Goal: Task Accomplishment & Management: Manage account settings

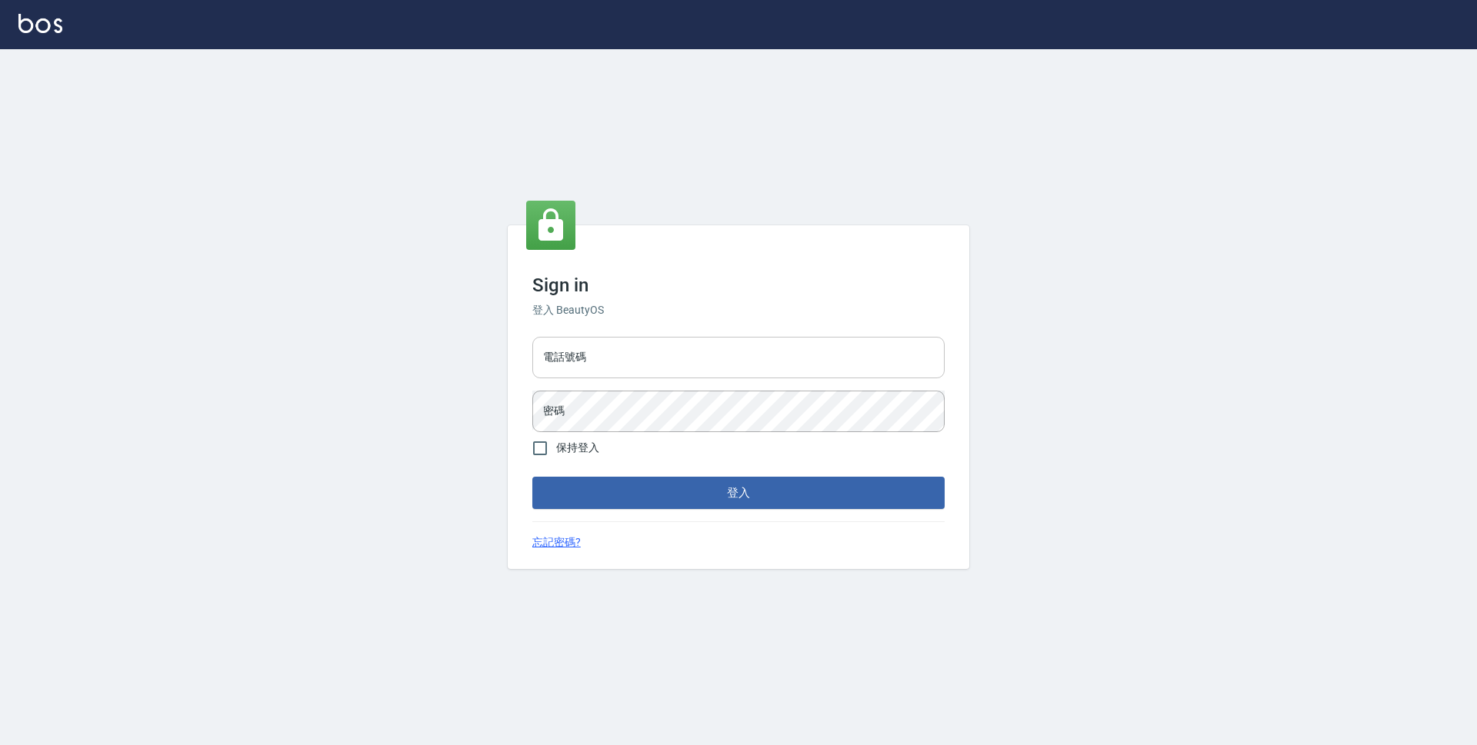
click at [746, 358] on input "電話號碼" at bounding box center [738, 358] width 412 height 42
type input "0423939755"
click at [532, 477] on button "登入" at bounding box center [738, 493] width 412 height 32
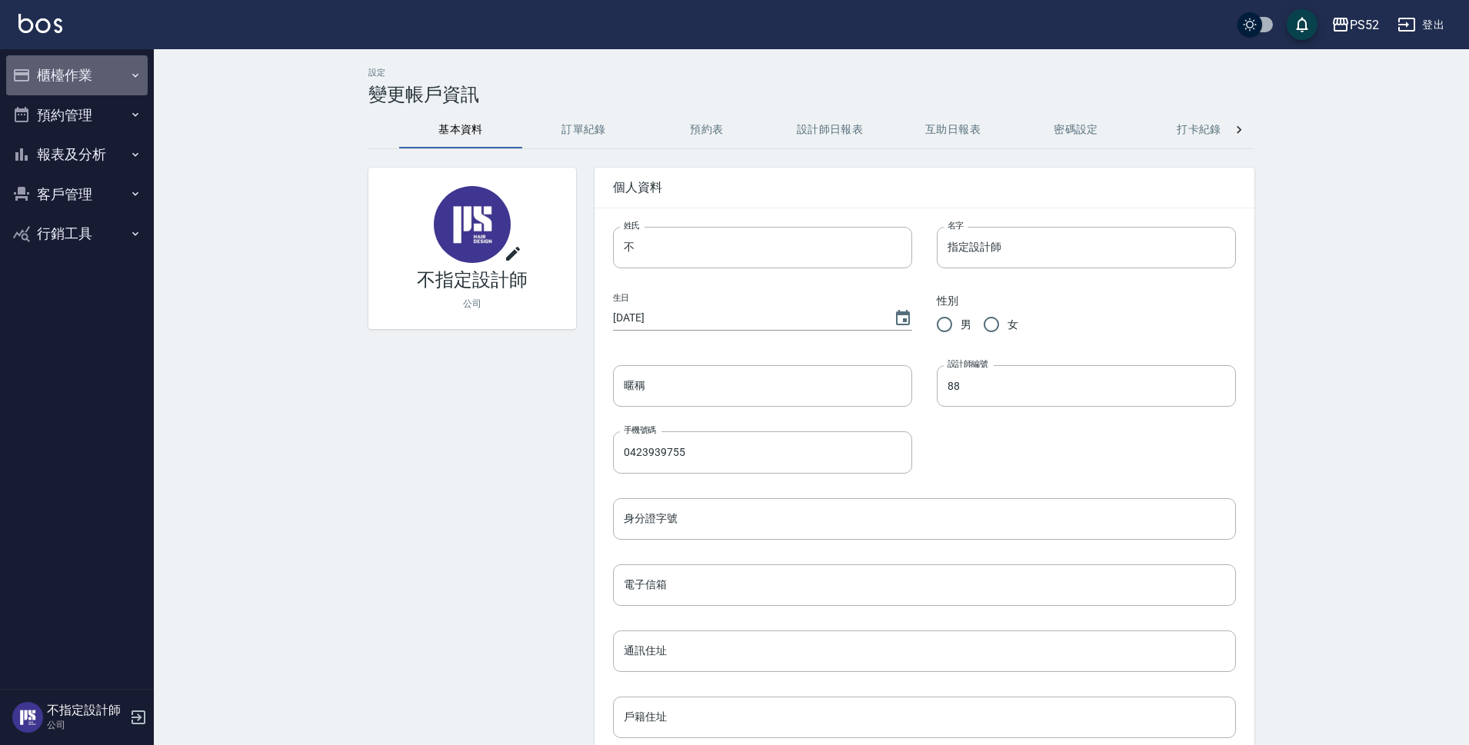
click at [86, 78] on button "櫃檯作業" at bounding box center [77, 75] width 142 height 40
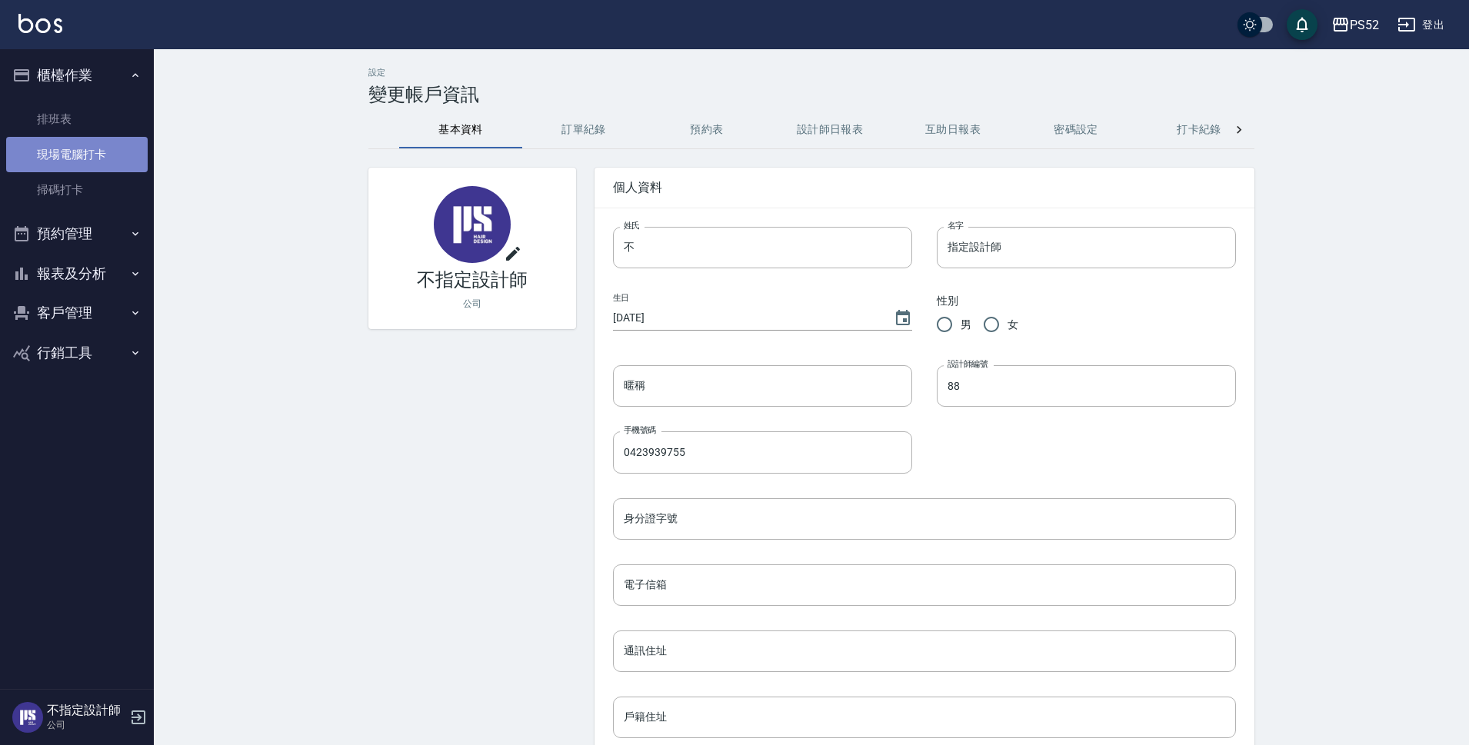
click at [95, 148] on link "現場電腦打卡" at bounding box center [77, 154] width 142 height 35
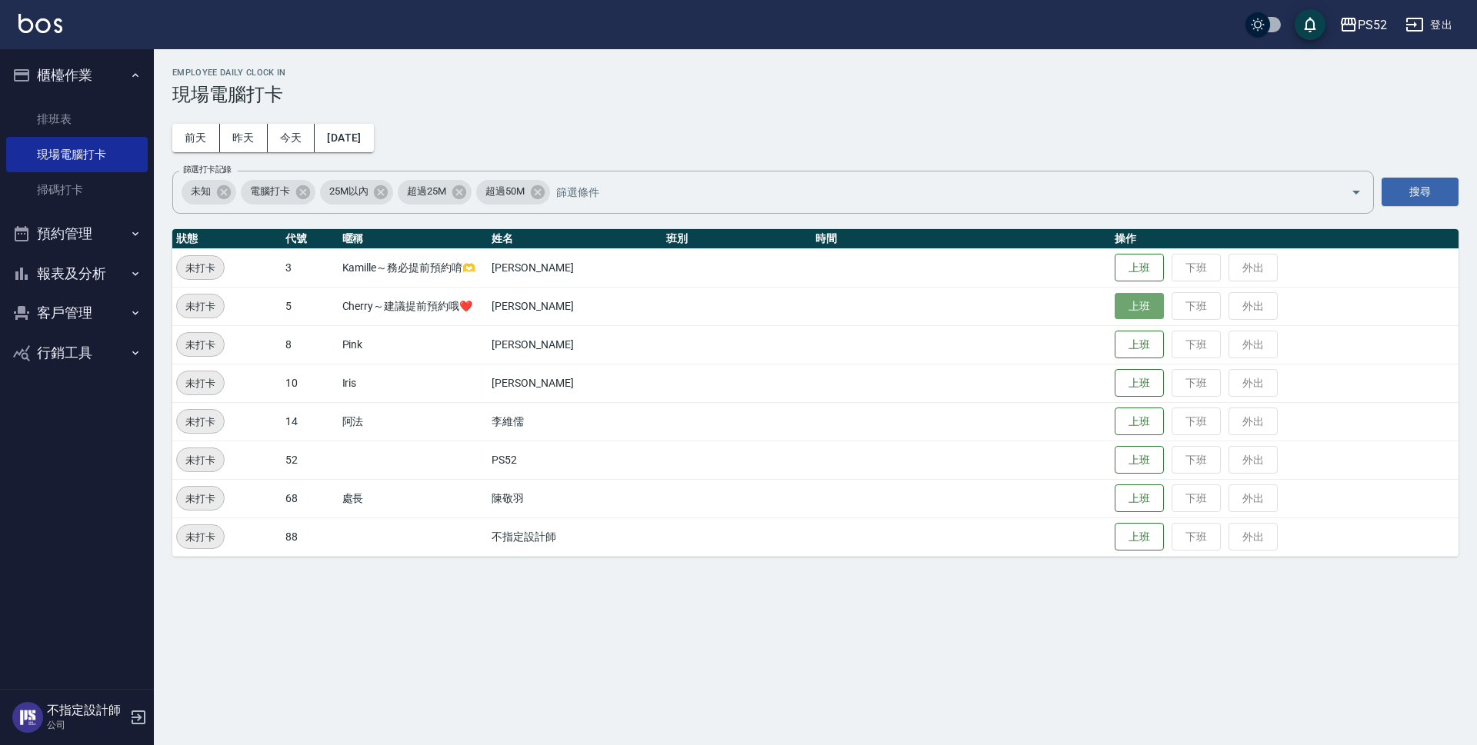
click at [1121, 312] on button "上班" at bounding box center [1138, 306] width 49 height 27
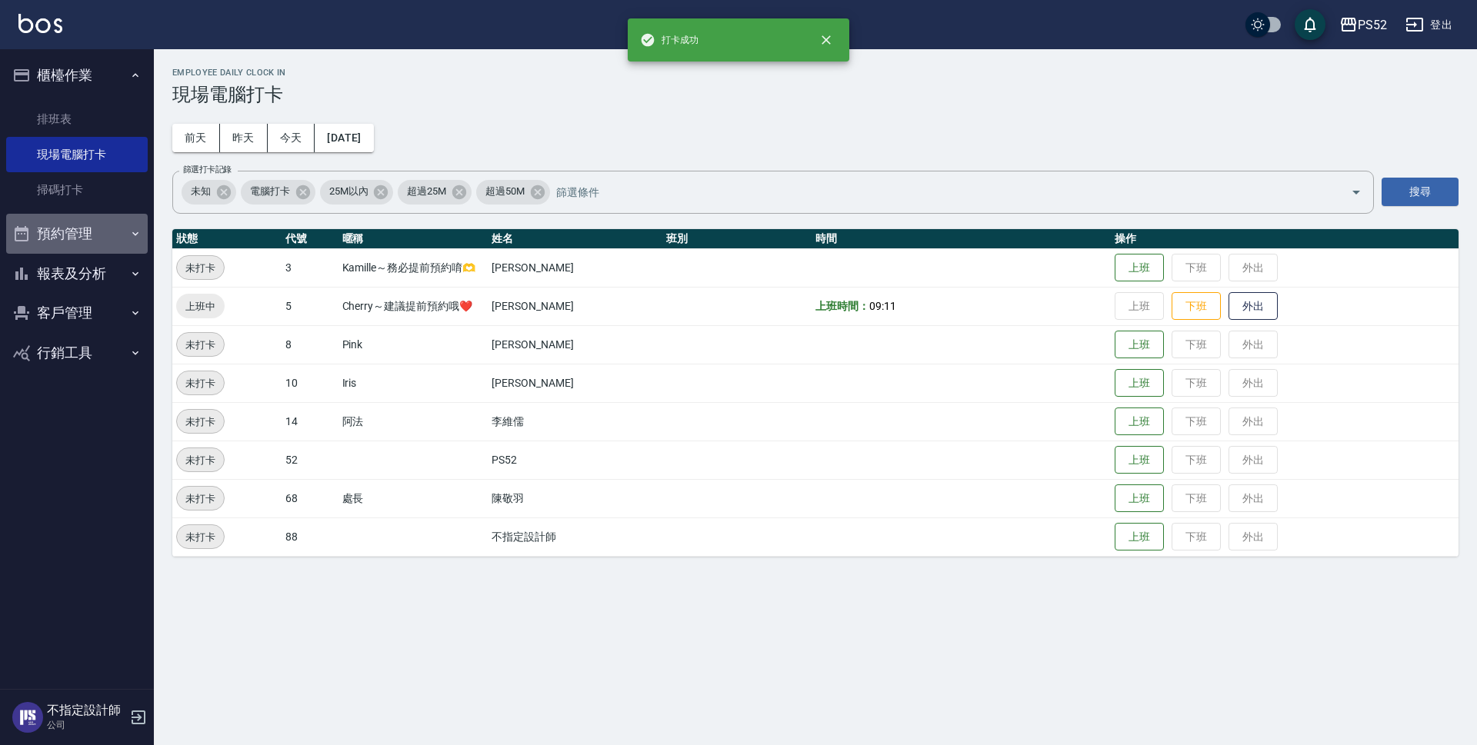
click at [108, 235] on button "預約管理" at bounding box center [77, 234] width 142 height 40
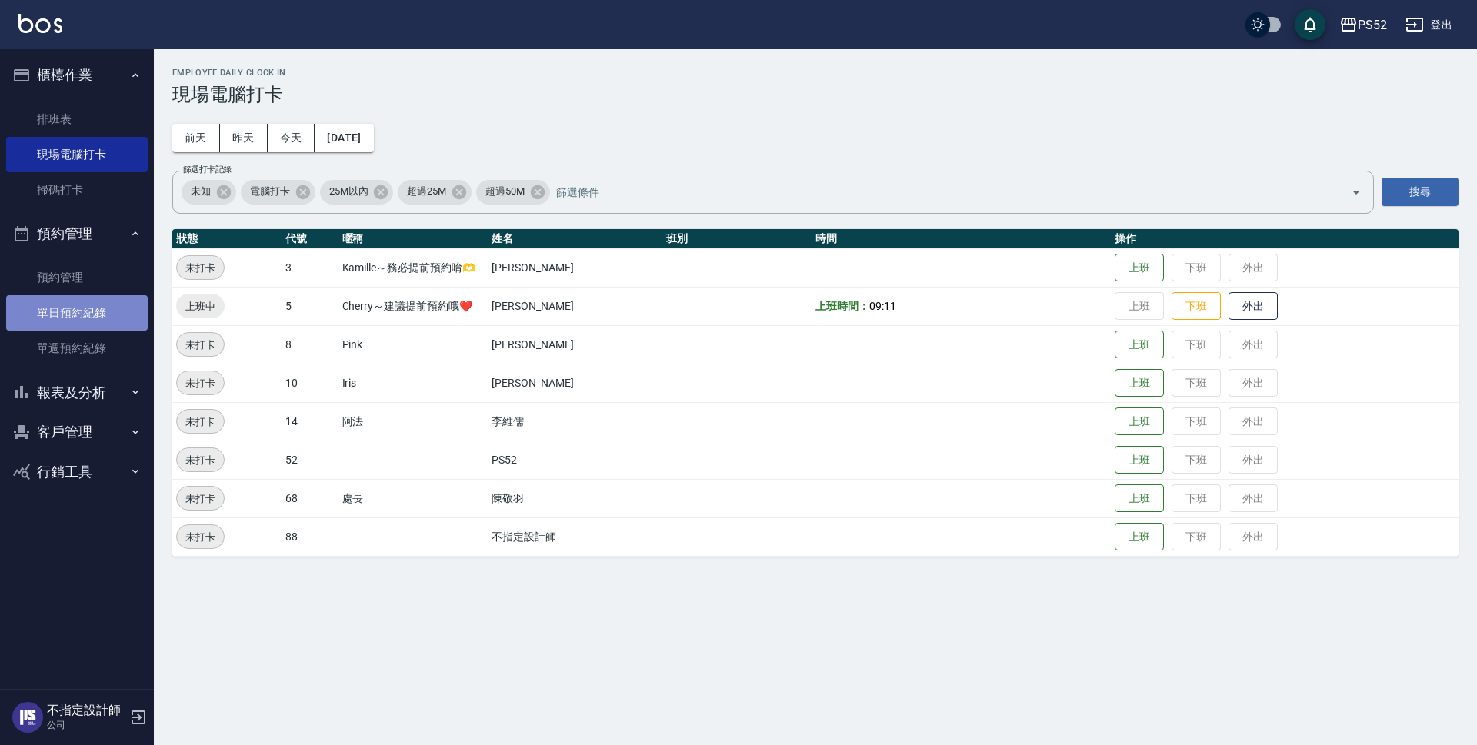
click at [115, 316] on link "單日預約紀錄" at bounding box center [77, 312] width 142 height 35
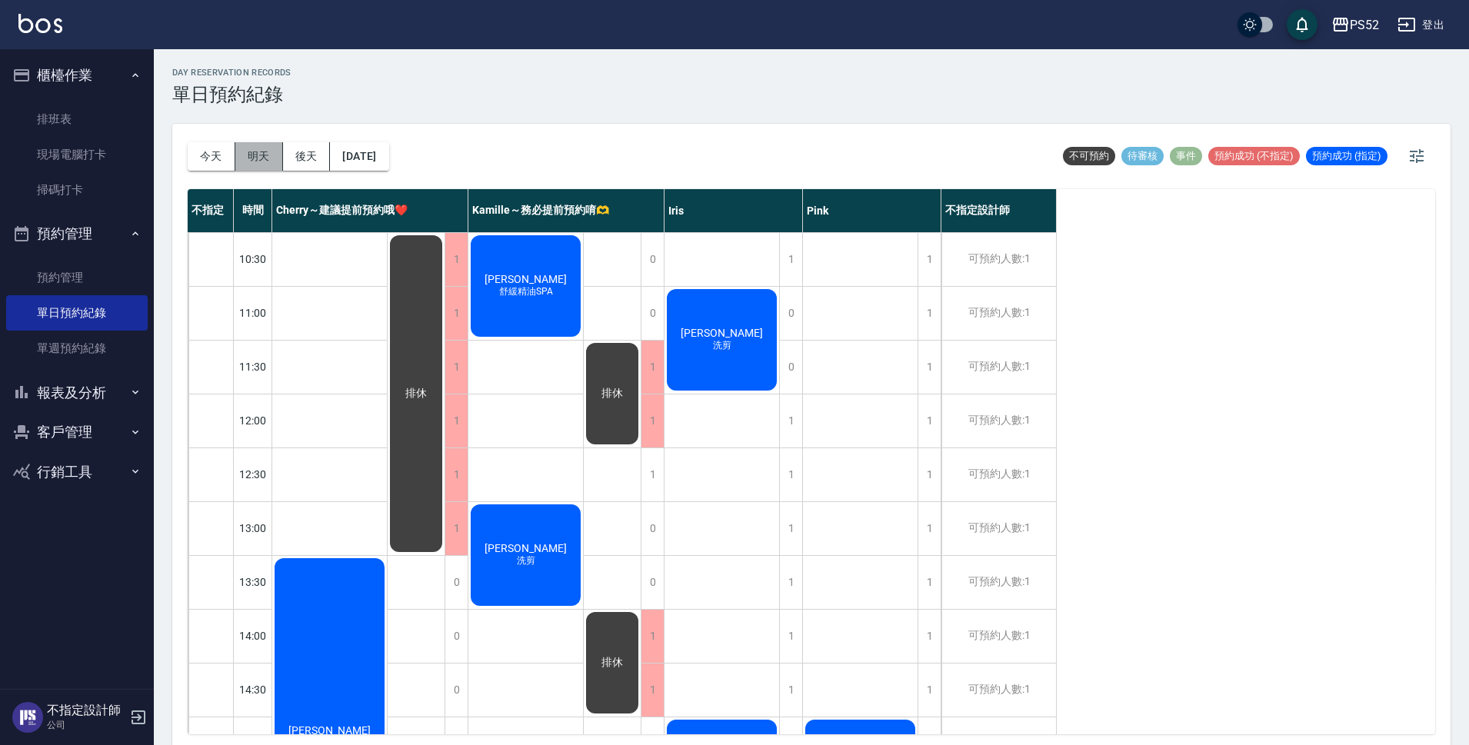
click at [254, 159] on button "明天" at bounding box center [259, 156] width 48 height 28
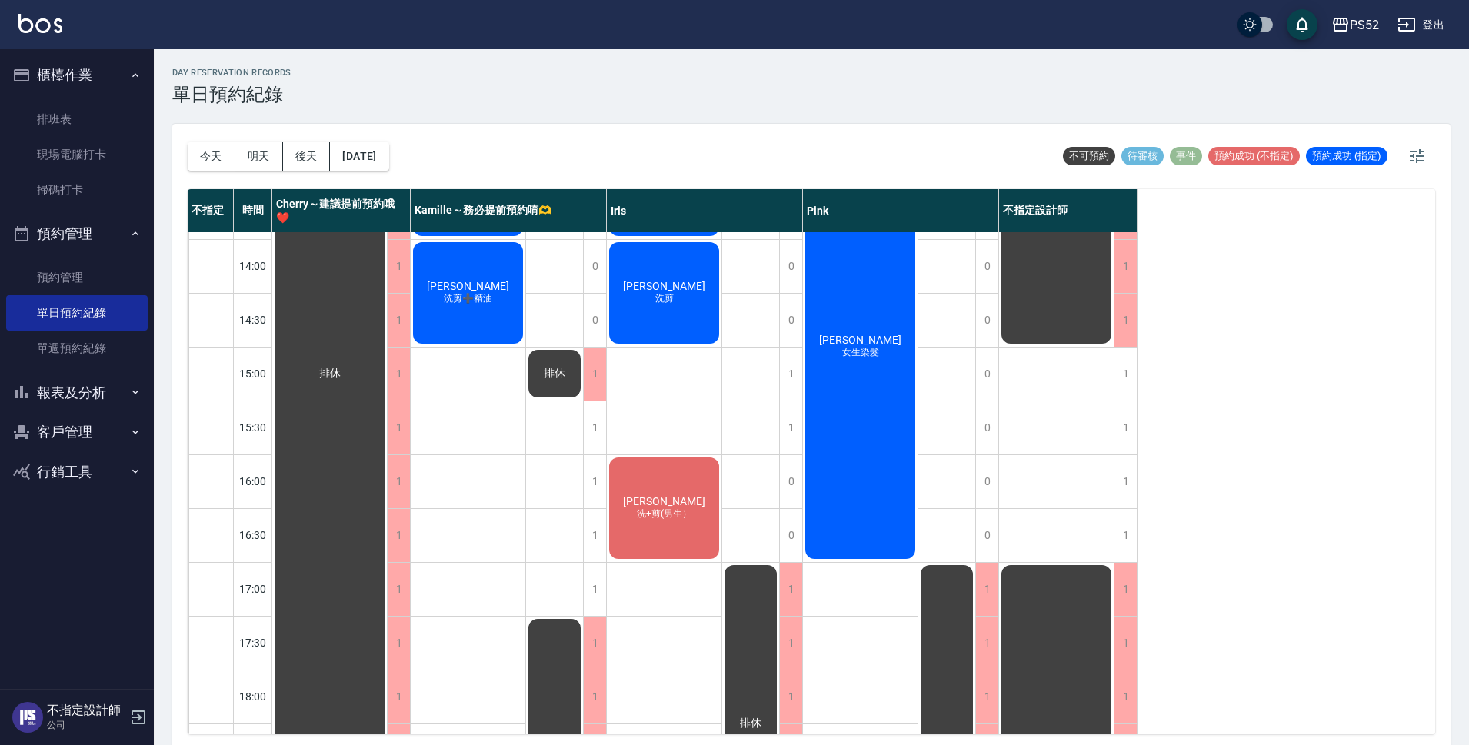
scroll to position [385, 0]
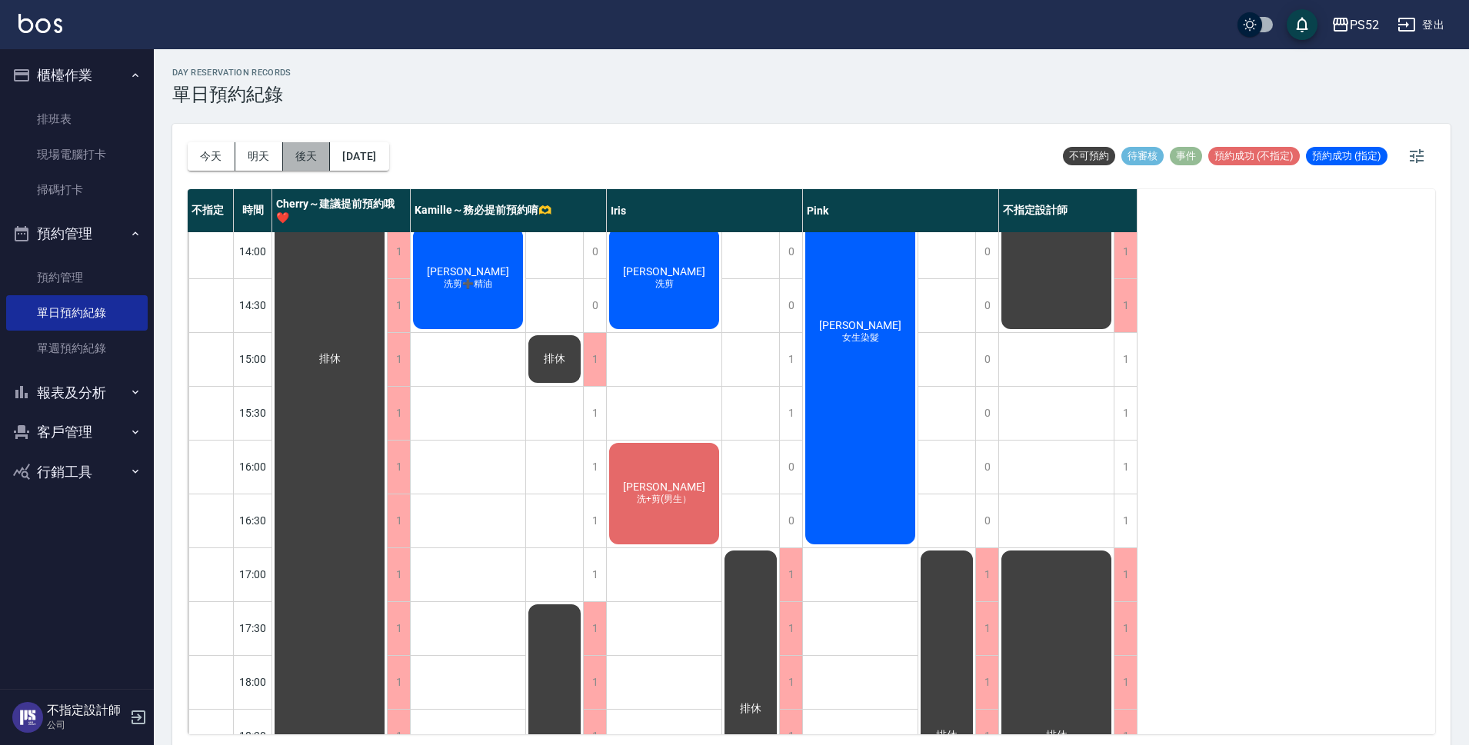
click at [303, 158] on button "後天" at bounding box center [307, 156] width 48 height 28
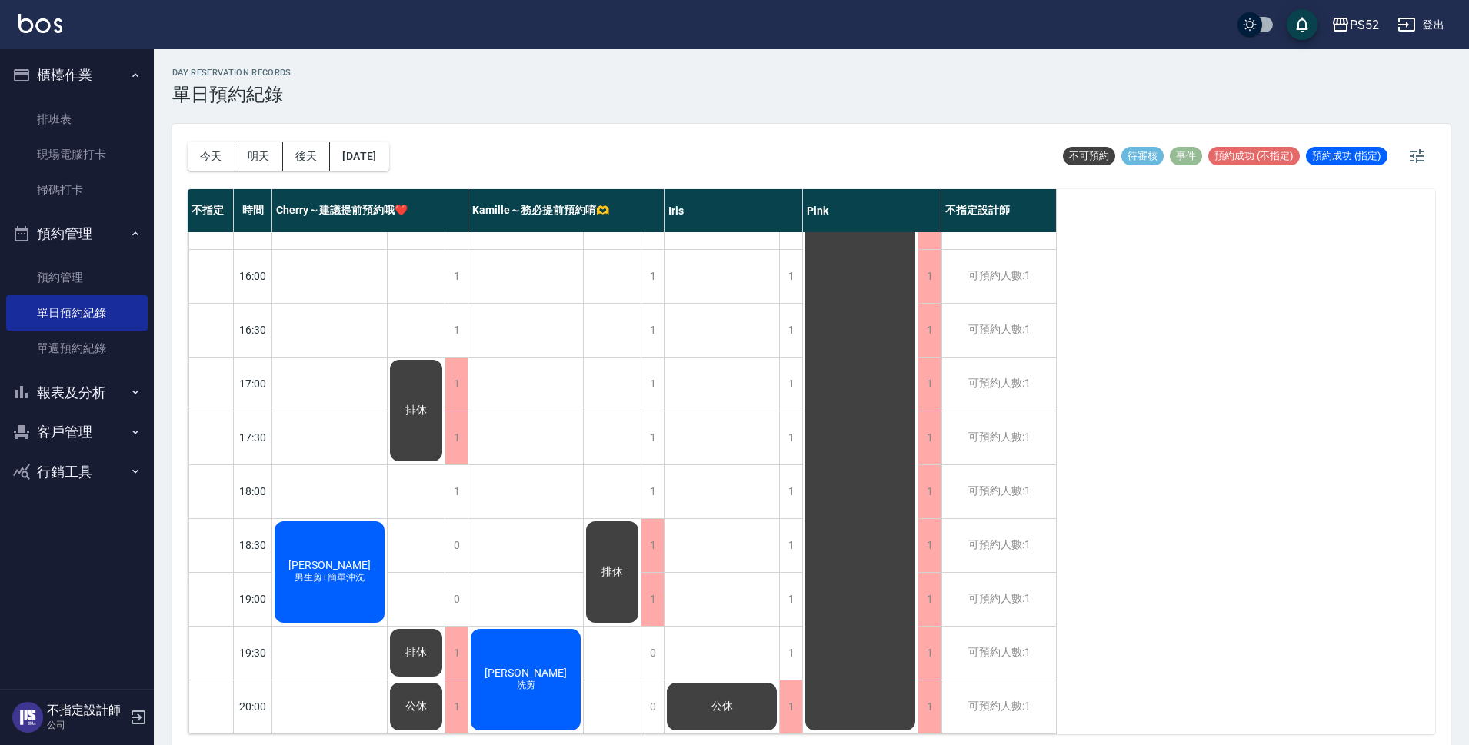
scroll to position [588, 0]
click at [389, 141] on div "今天 明天 後天 2025/10/07" at bounding box center [289, 156] width 202 height 65
click at [388, 148] on button "2025/10/07" at bounding box center [359, 156] width 58 height 28
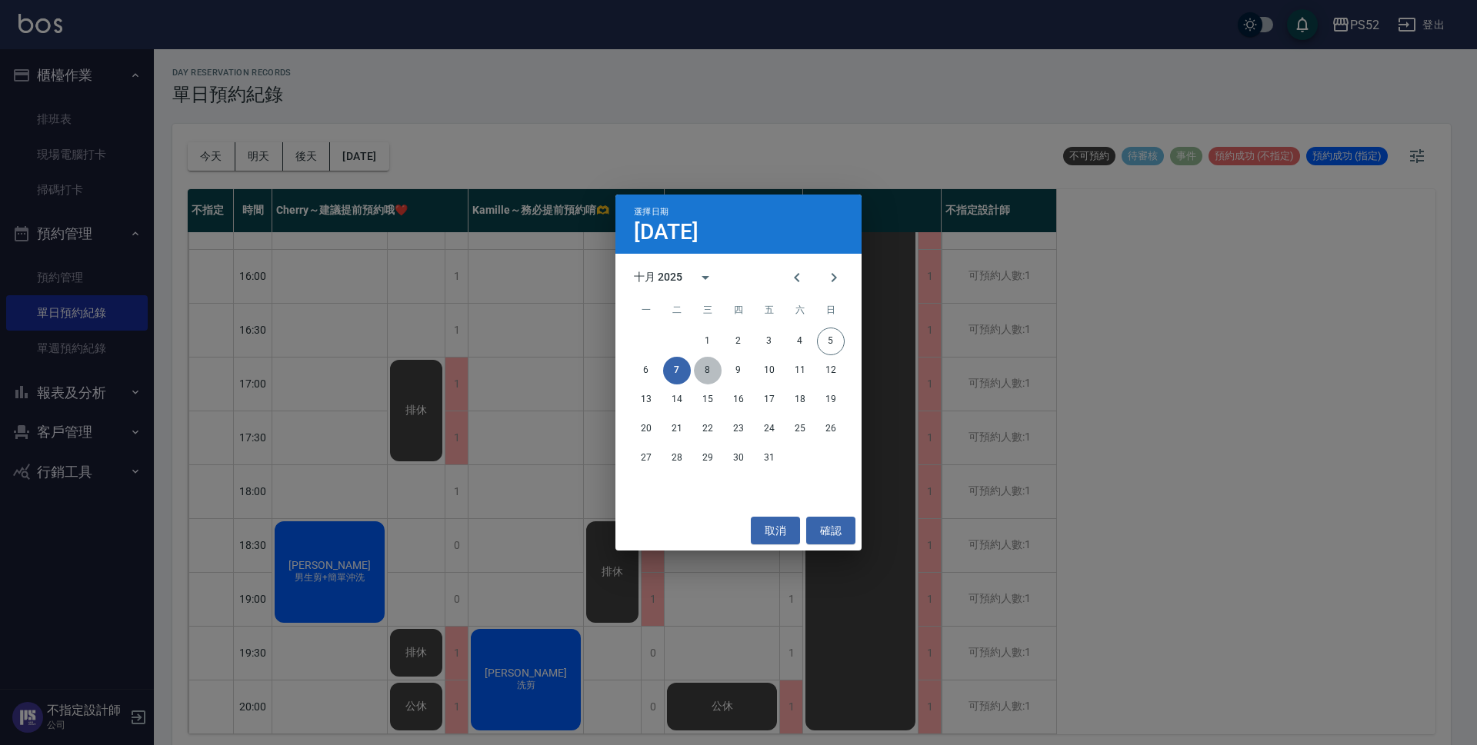
click at [704, 358] on button "8" at bounding box center [708, 371] width 28 height 28
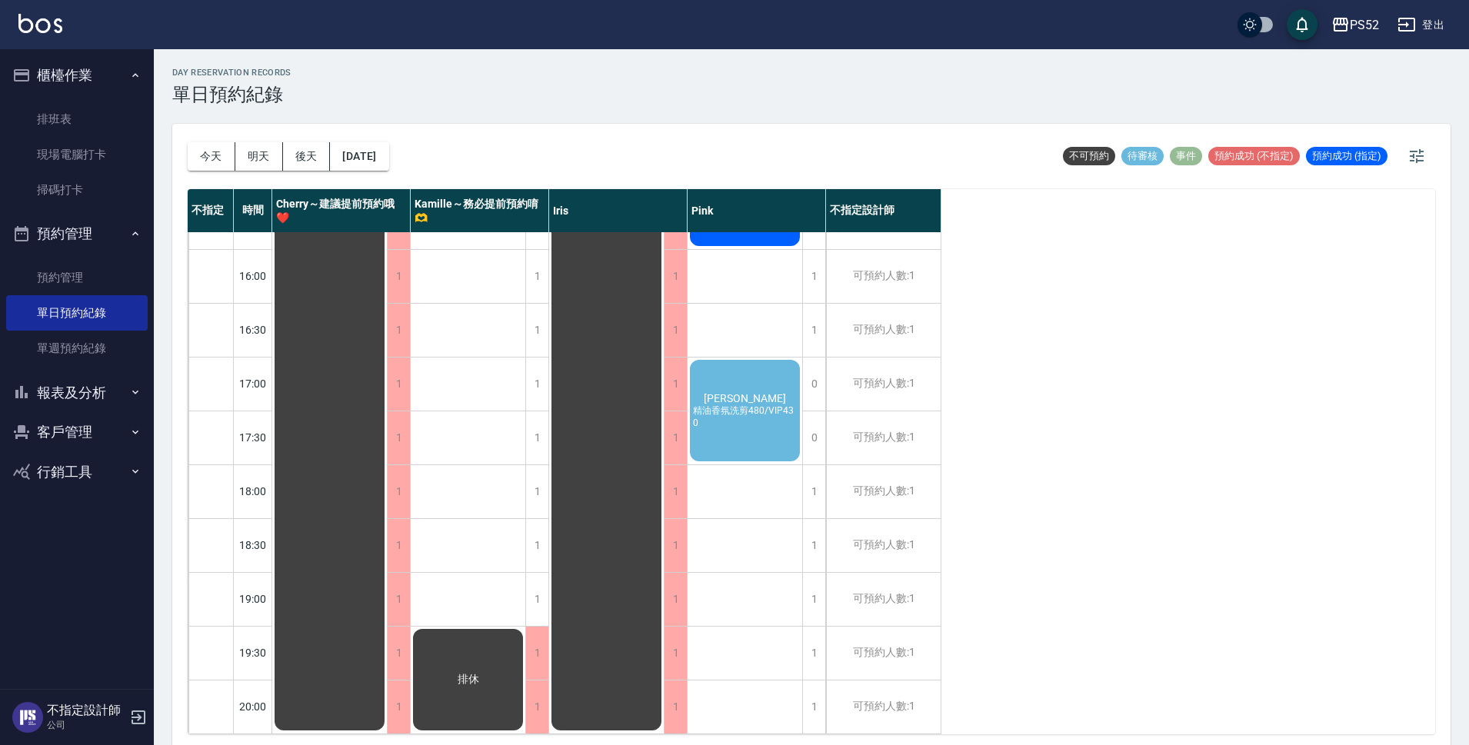
click at [748, 415] on span "精油香氛洗剪480/VIP430" at bounding box center [745, 417] width 110 height 24
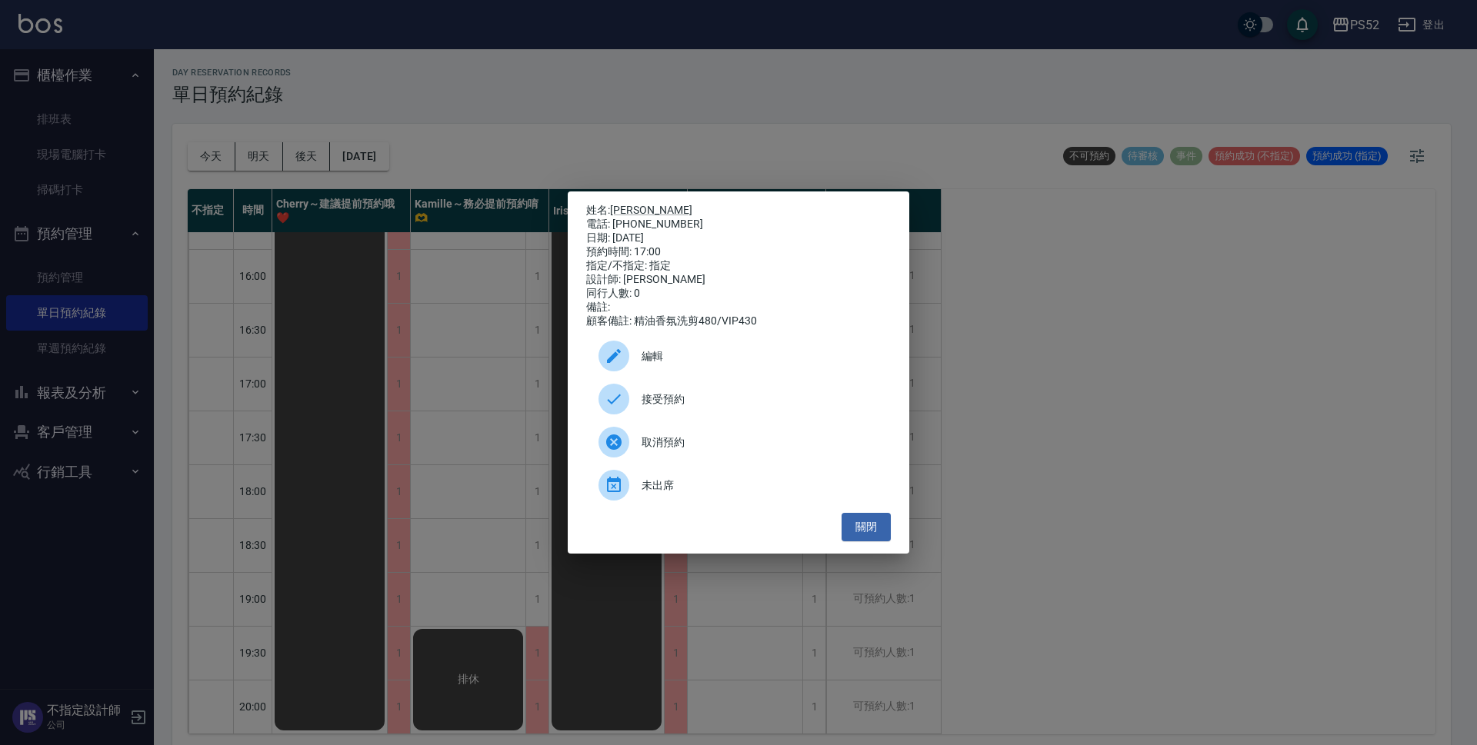
click at [674, 421] on div "接受預約" at bounding box center [738, 399] width 305 height 43
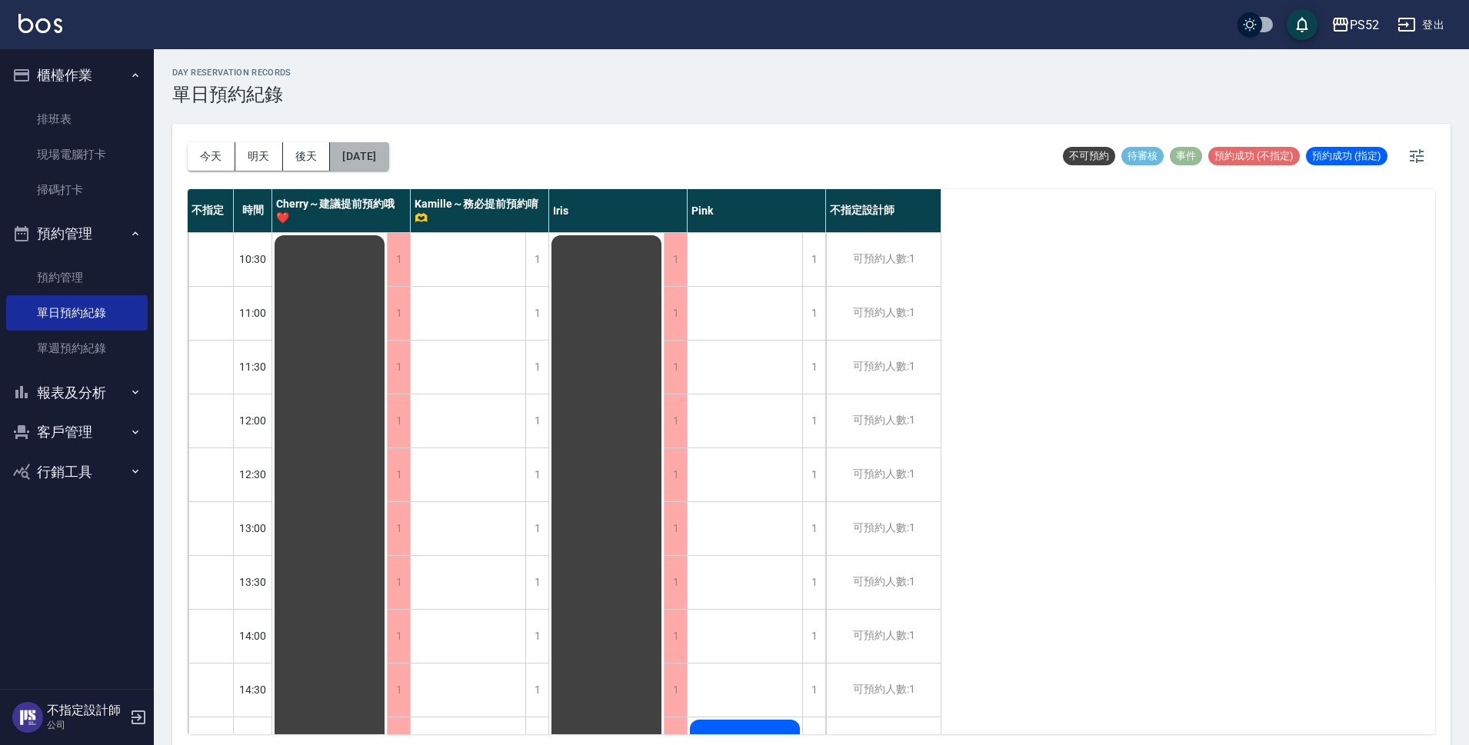
click at [388, 156] on button "2025/10/08" at bounding box center [359, 156] width 58 height 28
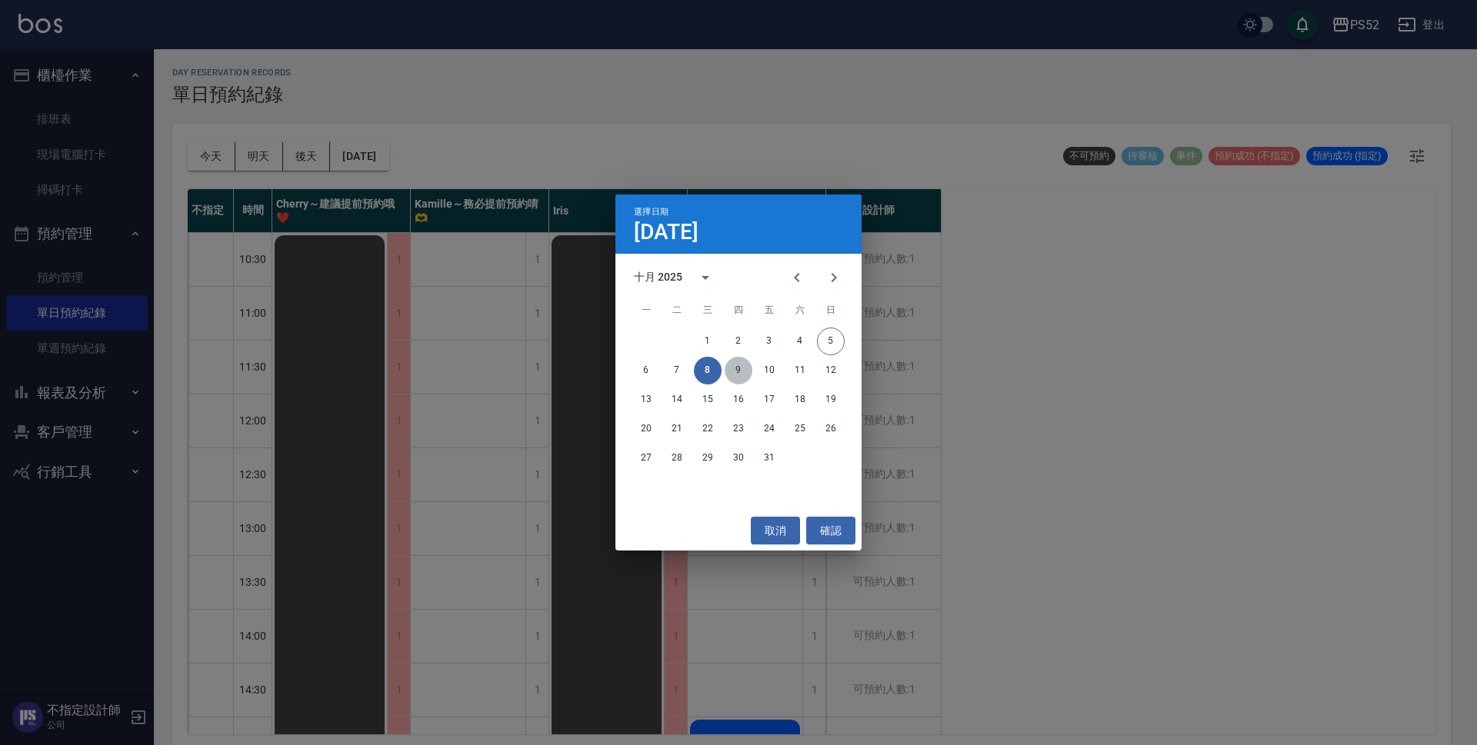
click at [739, 372] on button "9" at bounding box center [739, 371] width 28 height 28
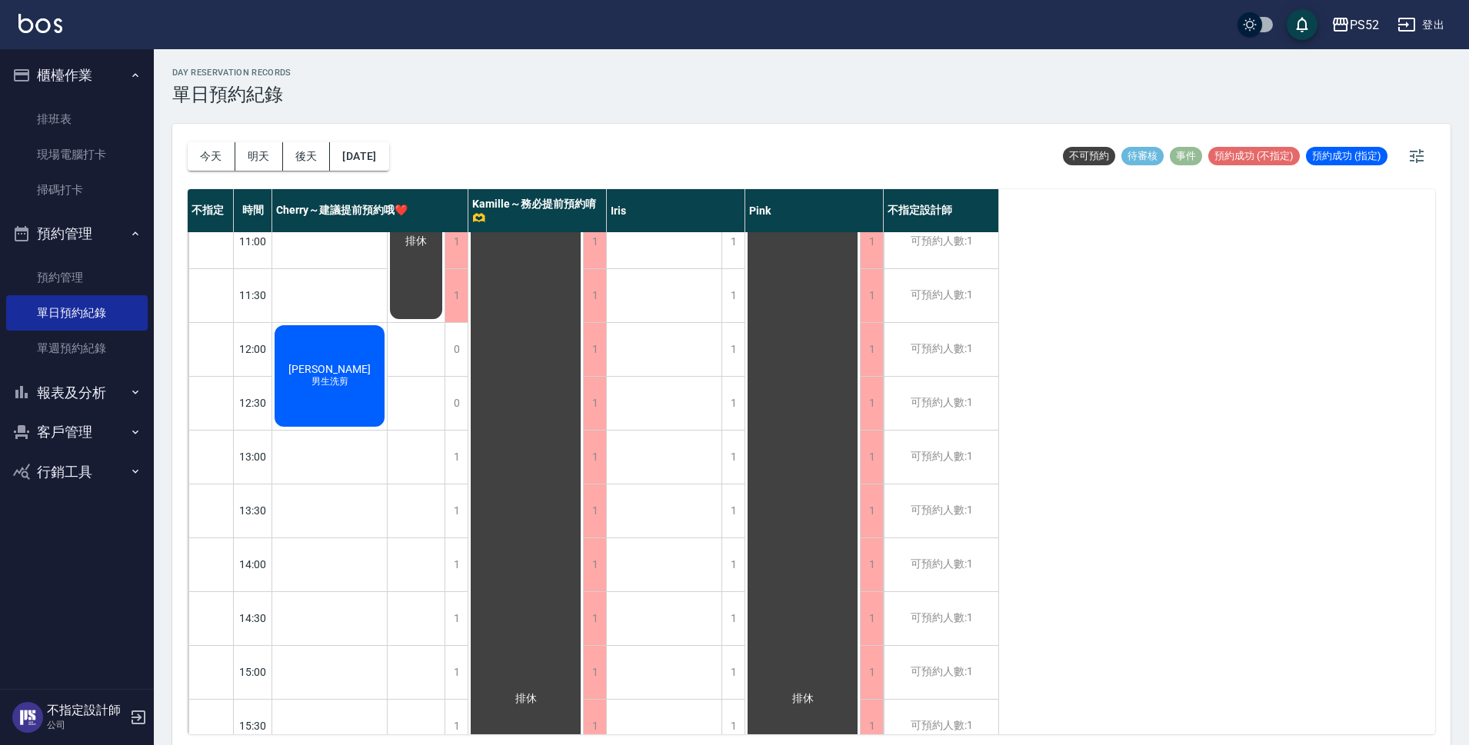
scroll to position [77, 0]
click at [371, 386] on div "陳志豪 男生洗剪" at bounding box center [329, 371] width 115 height 106
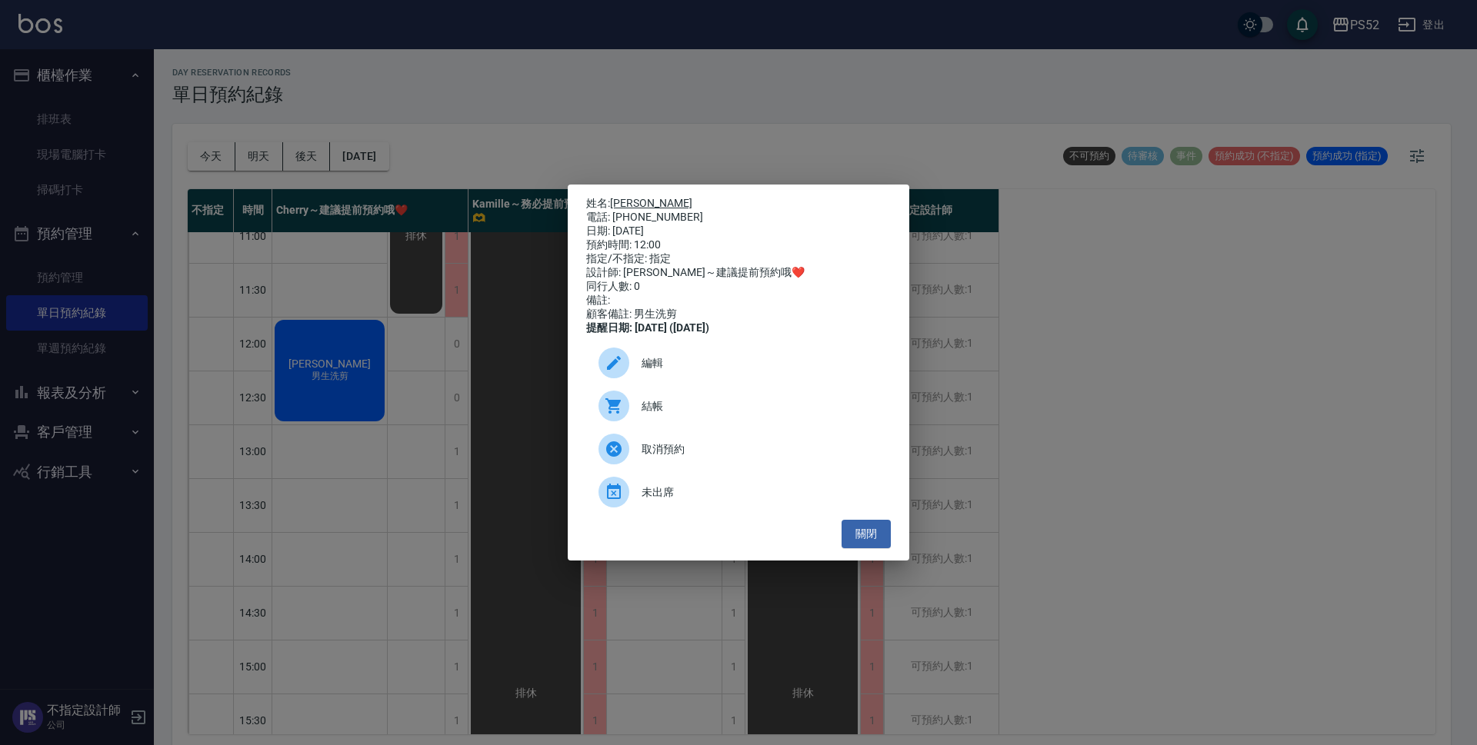
click at [640, 197] on link "[PERSON_NAME]" at bounding box center [651, 203] width 82 height 12
click at [864, 532] on button "關閉" at bounding box center [865, 534] width 49 height 28
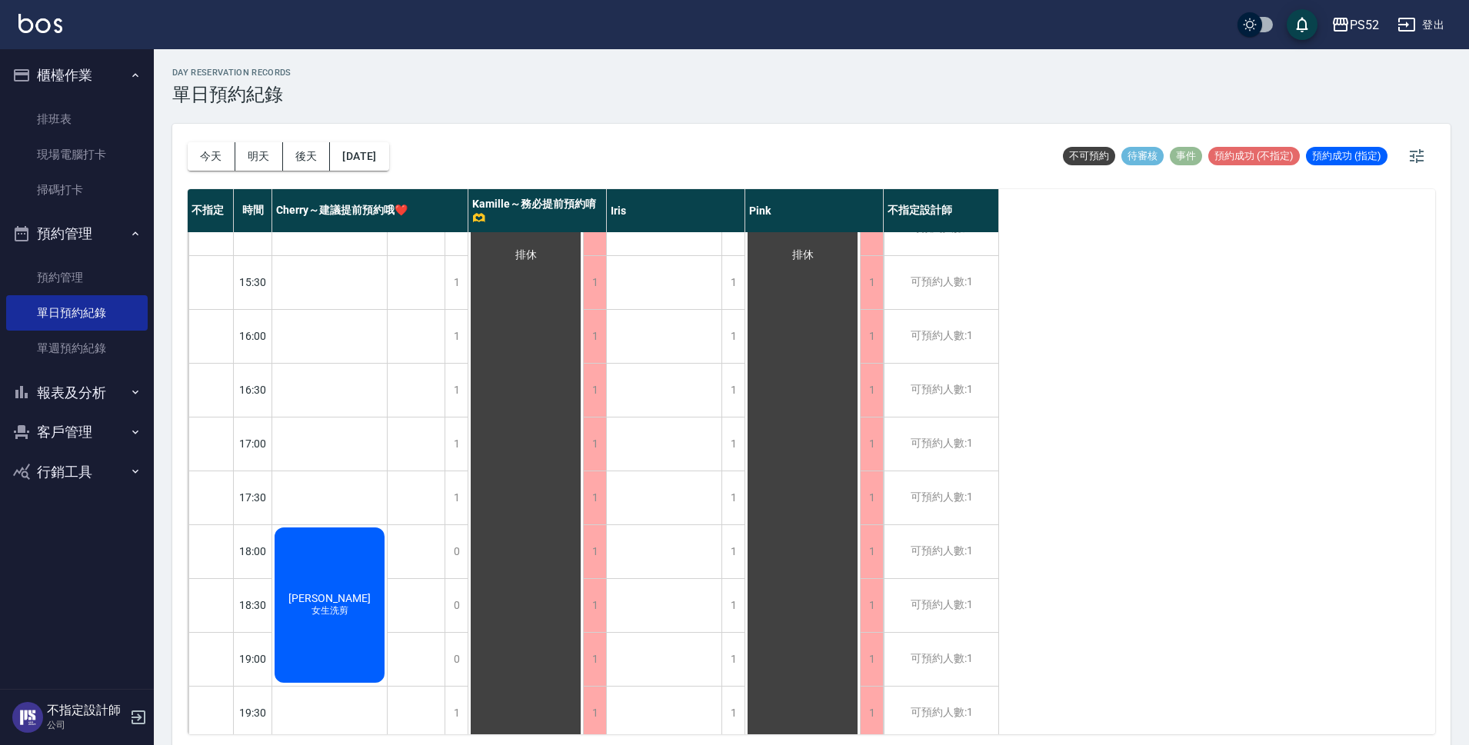
scroll to position [588, 0]
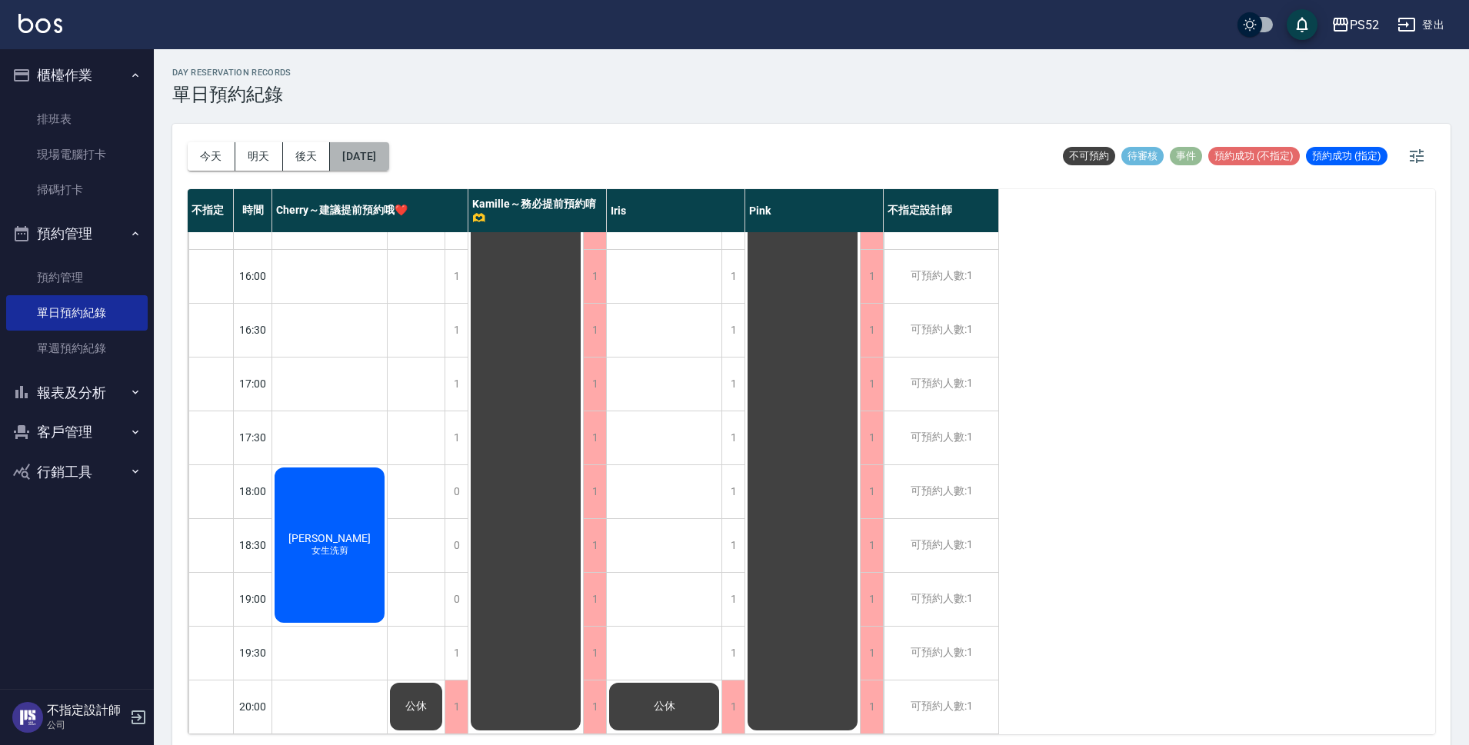
click at [388, 162] on button "2025/10/09" at bounding box center [359, 156] width 58 height 28
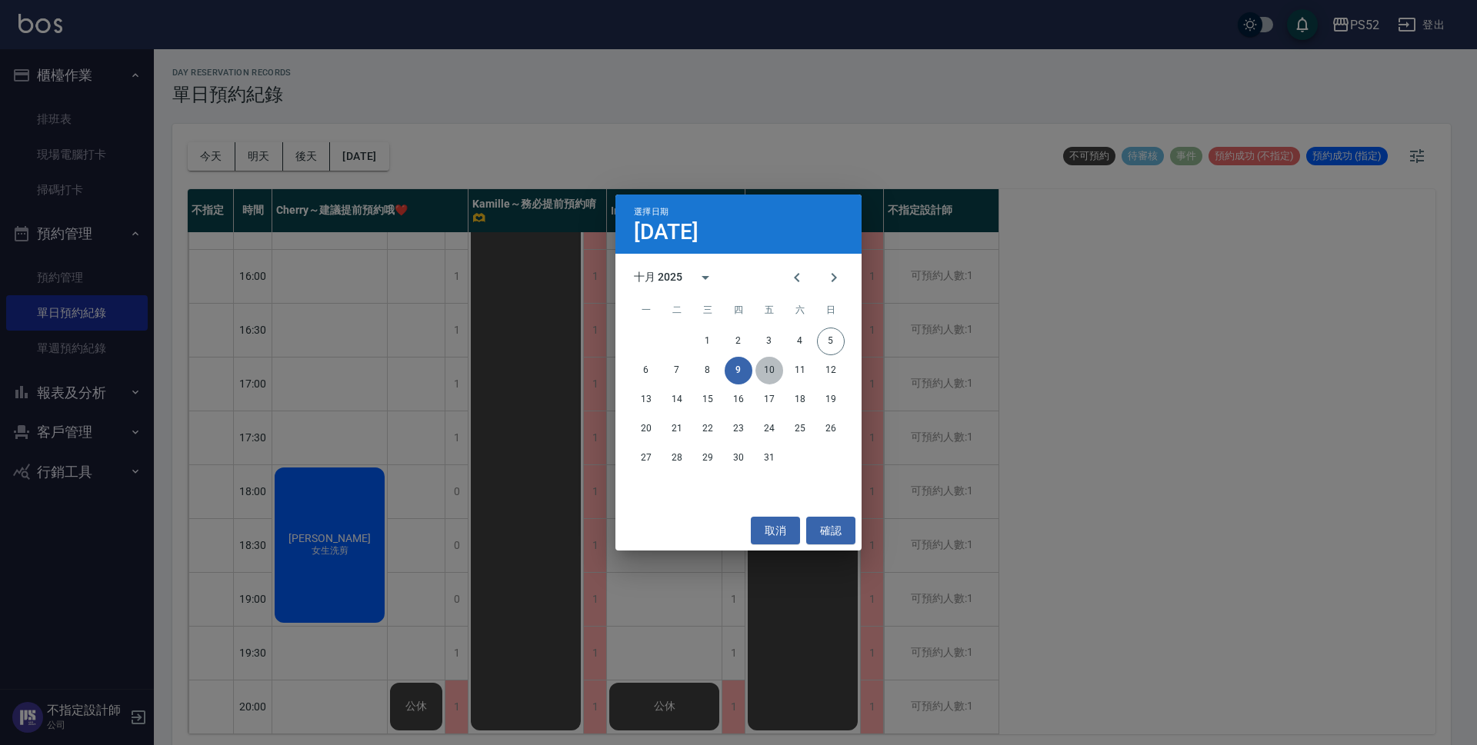
click at [768, 374] on button "10" at bounding box center [769, 371] width 28 height 28
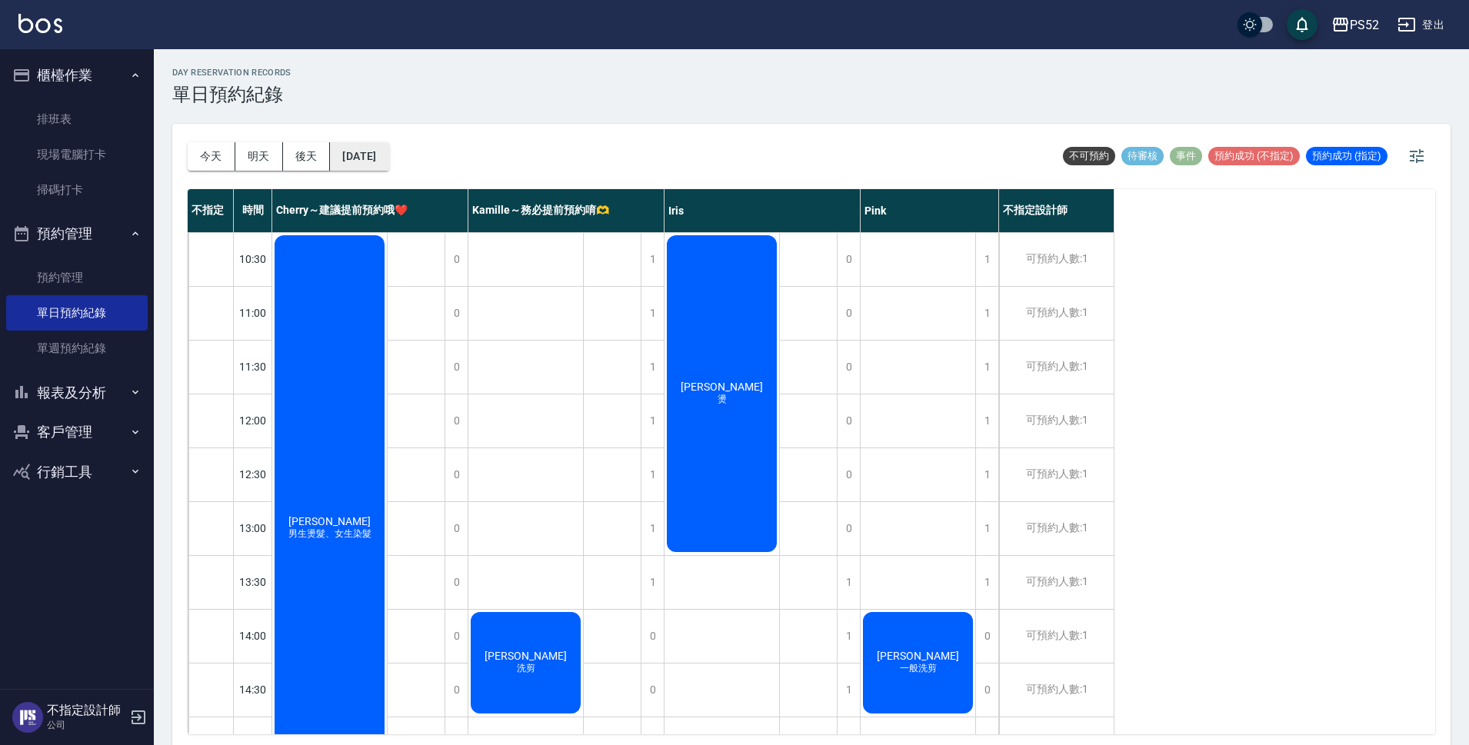
click at [375, 146] on button "2025/10/10" at bounding box center [359, 156] width 58 height 28
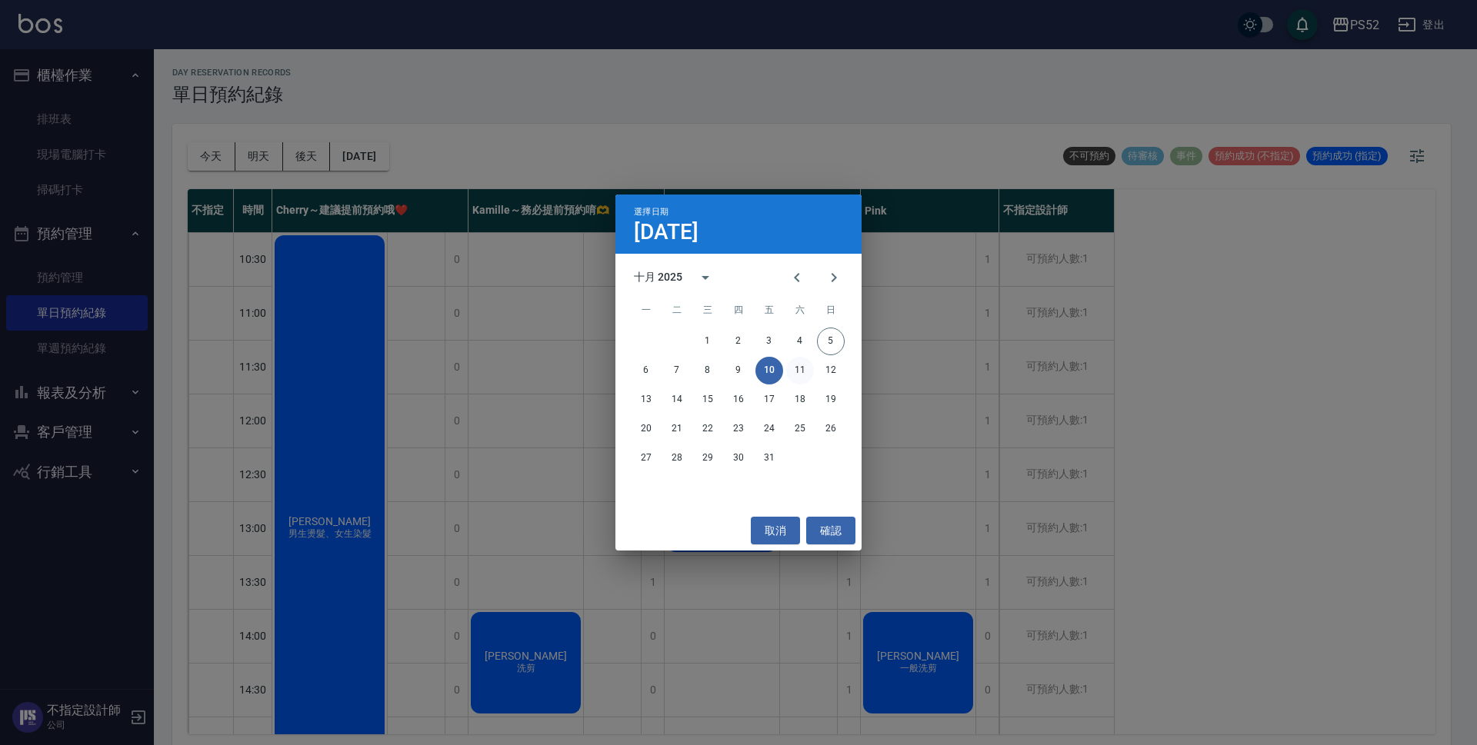
click at [800, 373] on button "11" at bounding box center [800, 371] width 28 height 28
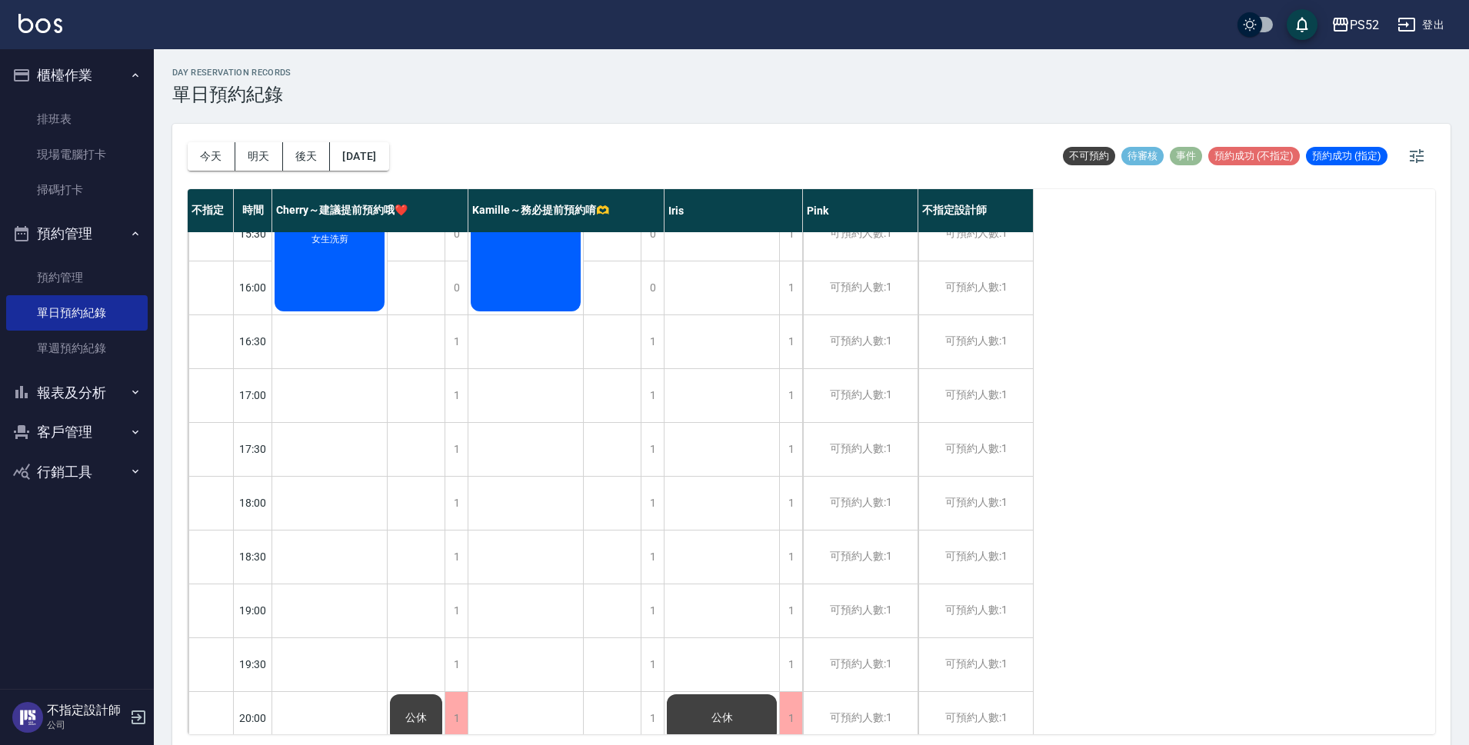
scroll to position [588, 0]
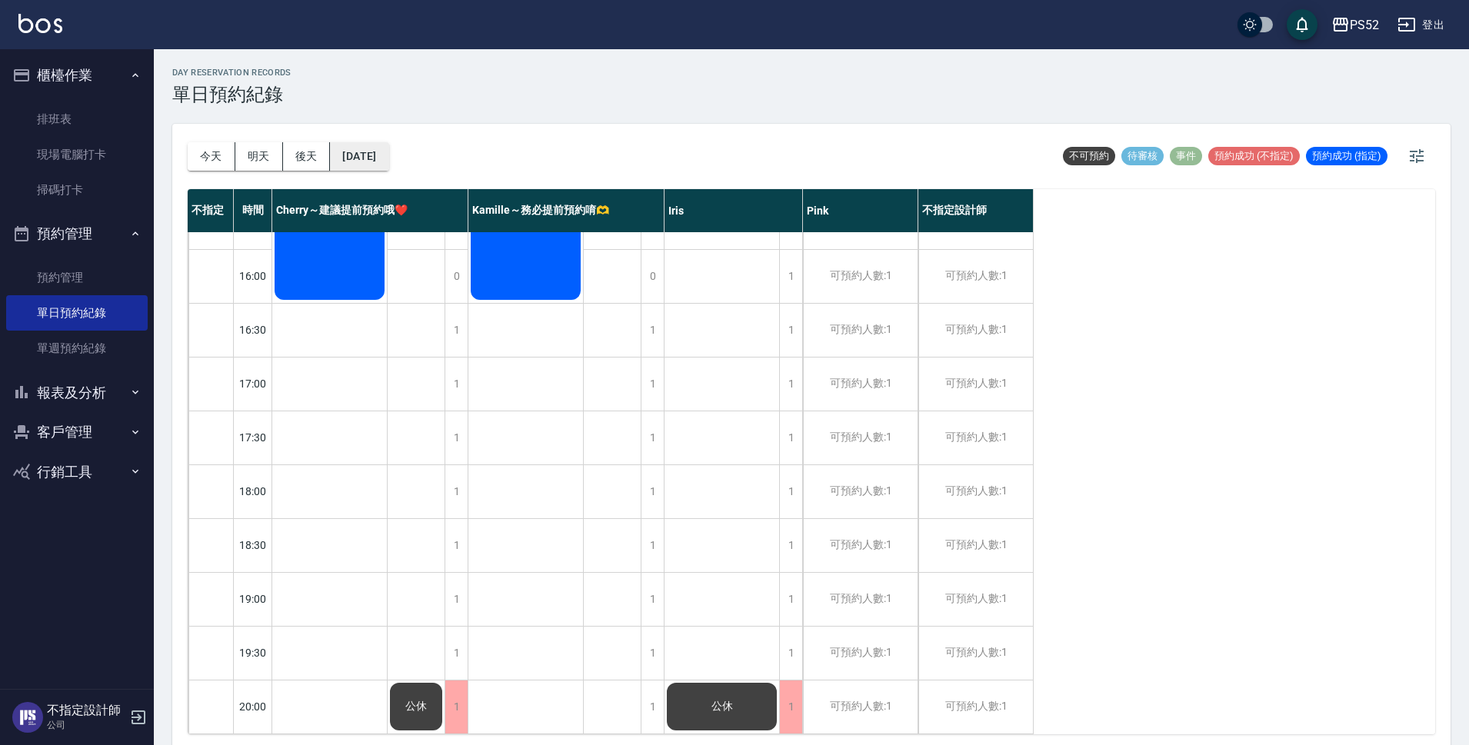
click at [388, 158] on button "2025/10/11" at bounding box center [359, 156] width 58 height 28
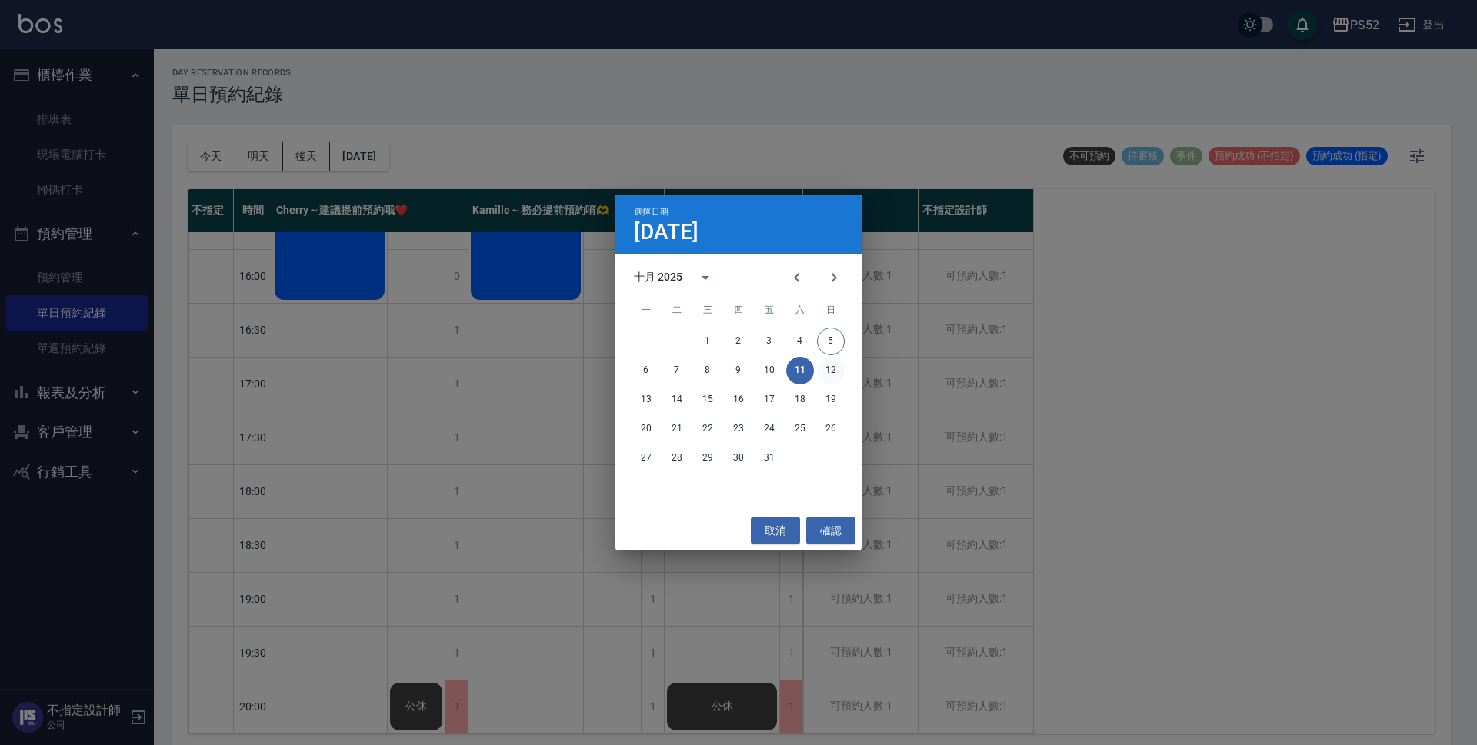
click at [831, 369] on button "12" at bounding box center [831, 371] width 28 height 28
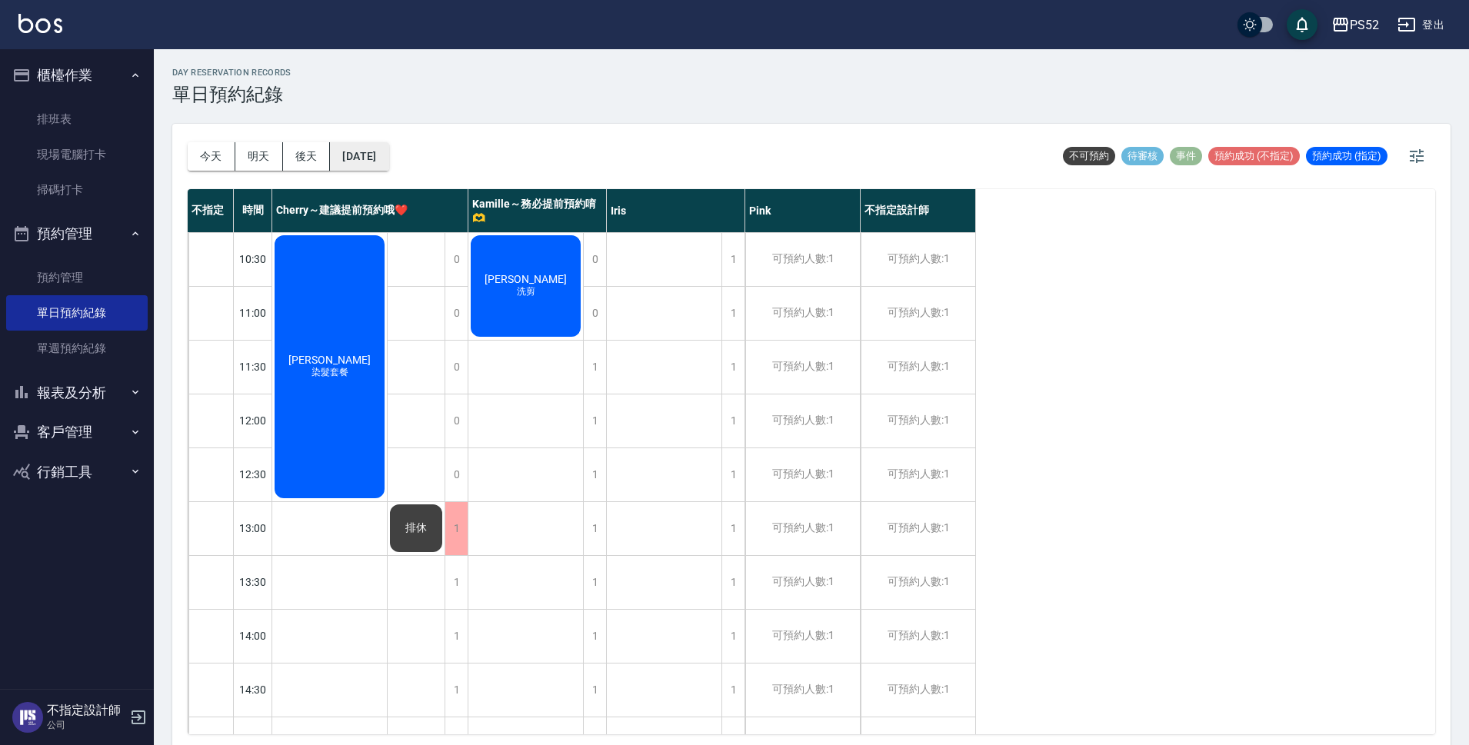
click at [388, 152] on button "2025/10/12" at bounding box center [359, 156] width 58 height 28
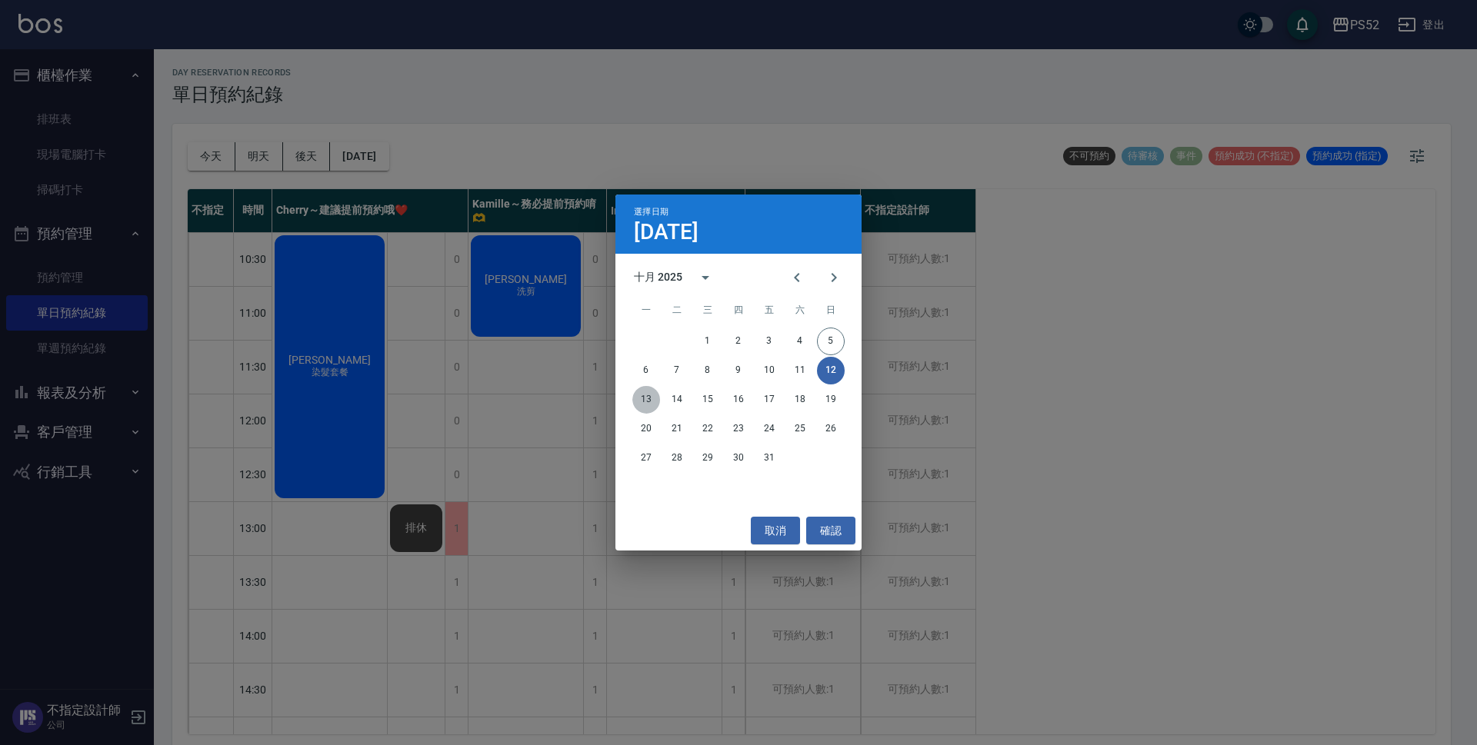
click at [647, 411] on button "13" at bounding box center [646, 400] width 28 height 28
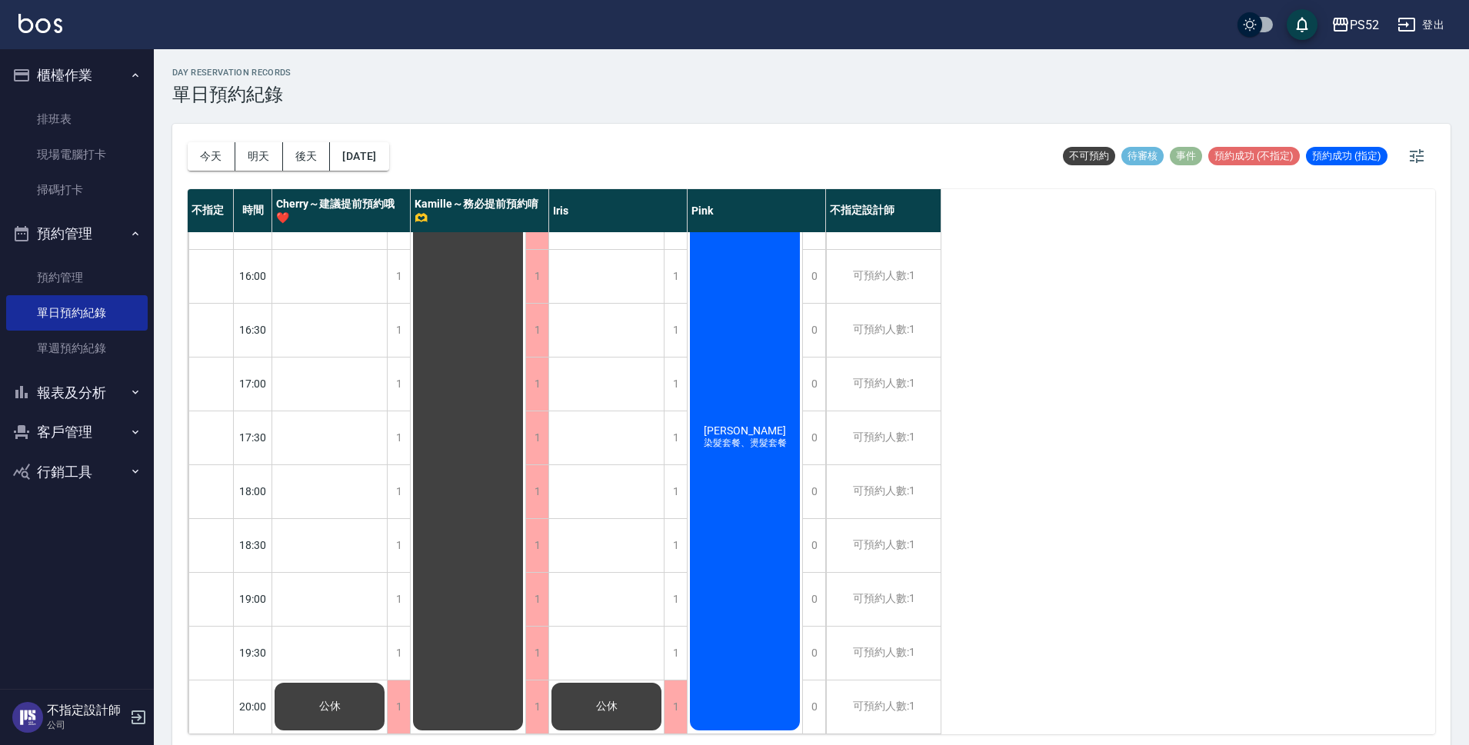
scroll to position [588, 0]
click at [772, 468] on div "紀雅馨 染髮套餐、燙髮套餐" at bounding box center [745, 437] width 115 height 591
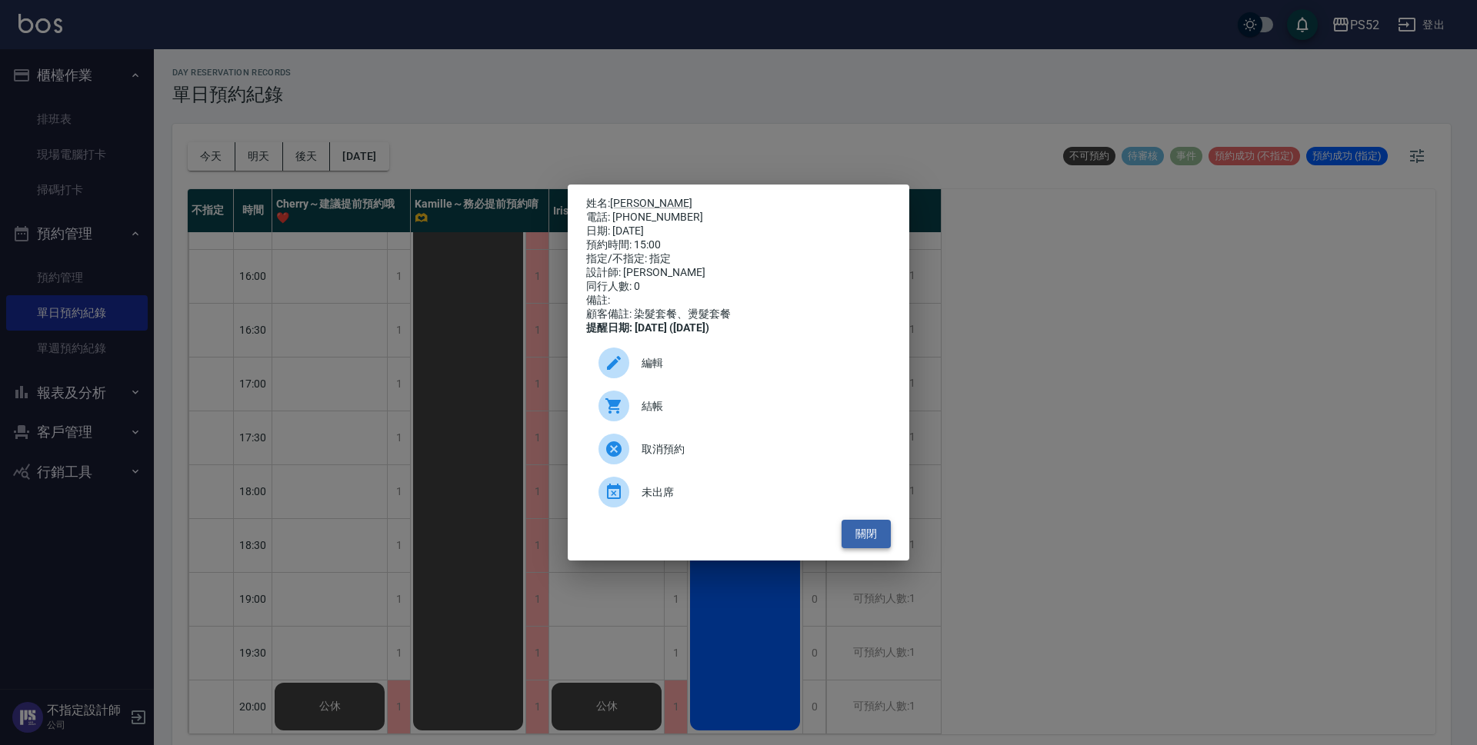
click at [878, 538] on button "關閉" at bounding box center [865, 534] width 49 height 28
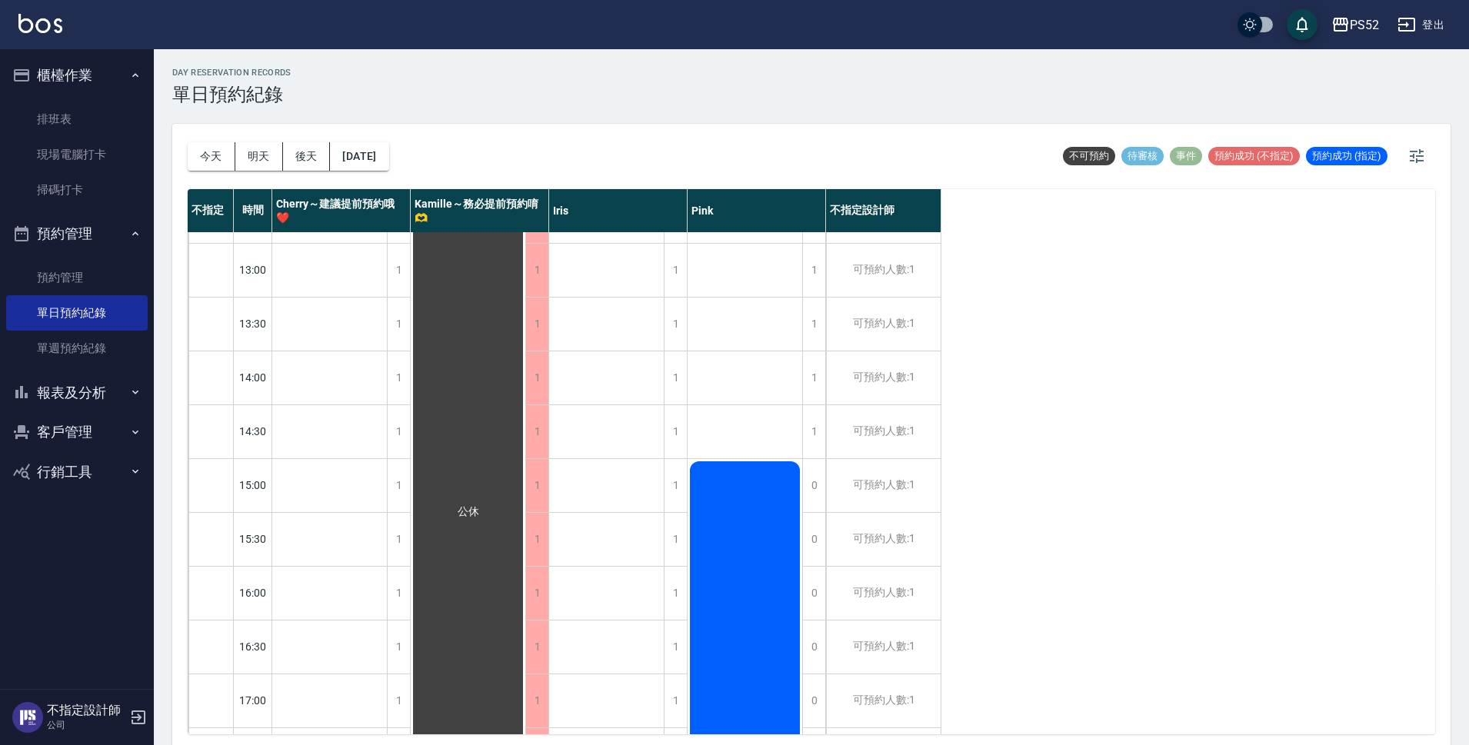
scroll to position [229, 0]
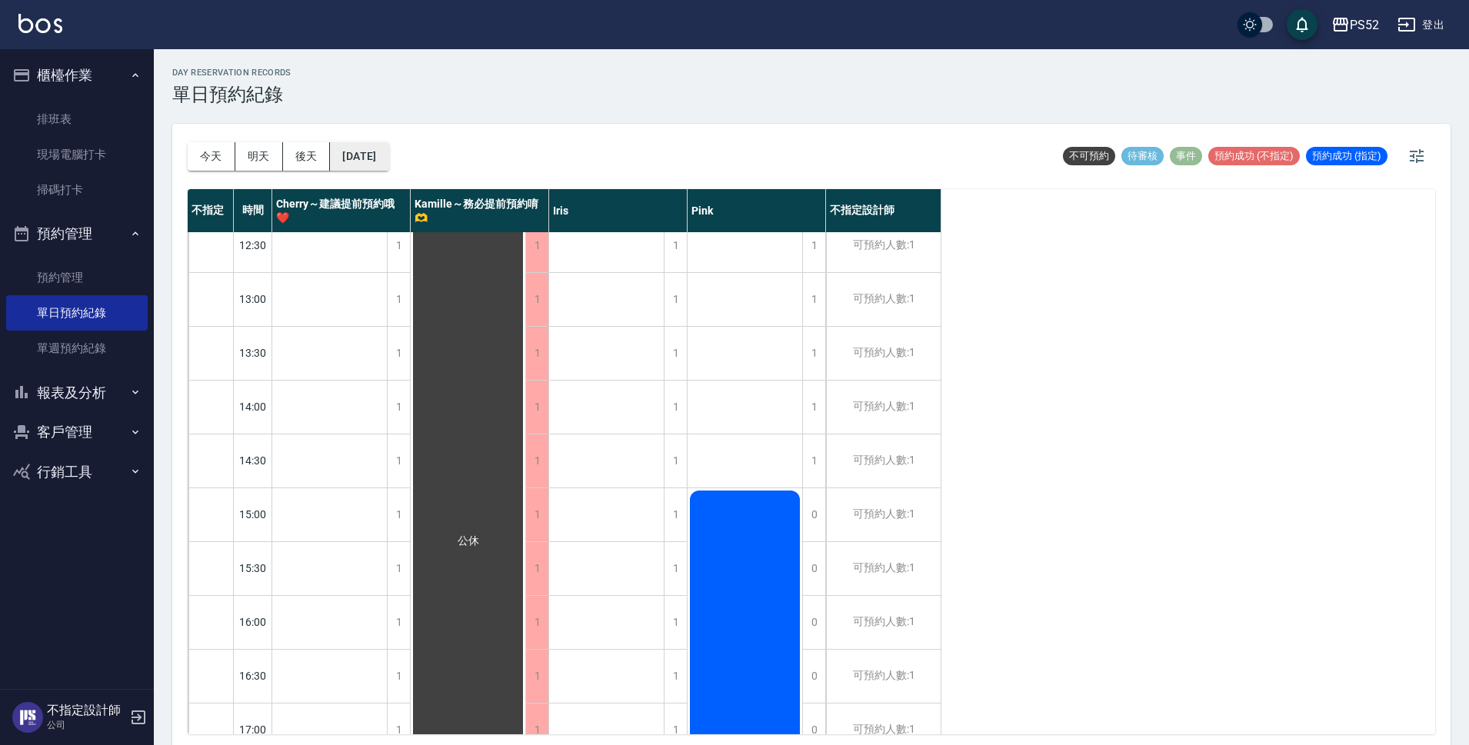
click at [368, 158] on button "2025/10/13" at bounding box center [359, 156] width 58 height 28
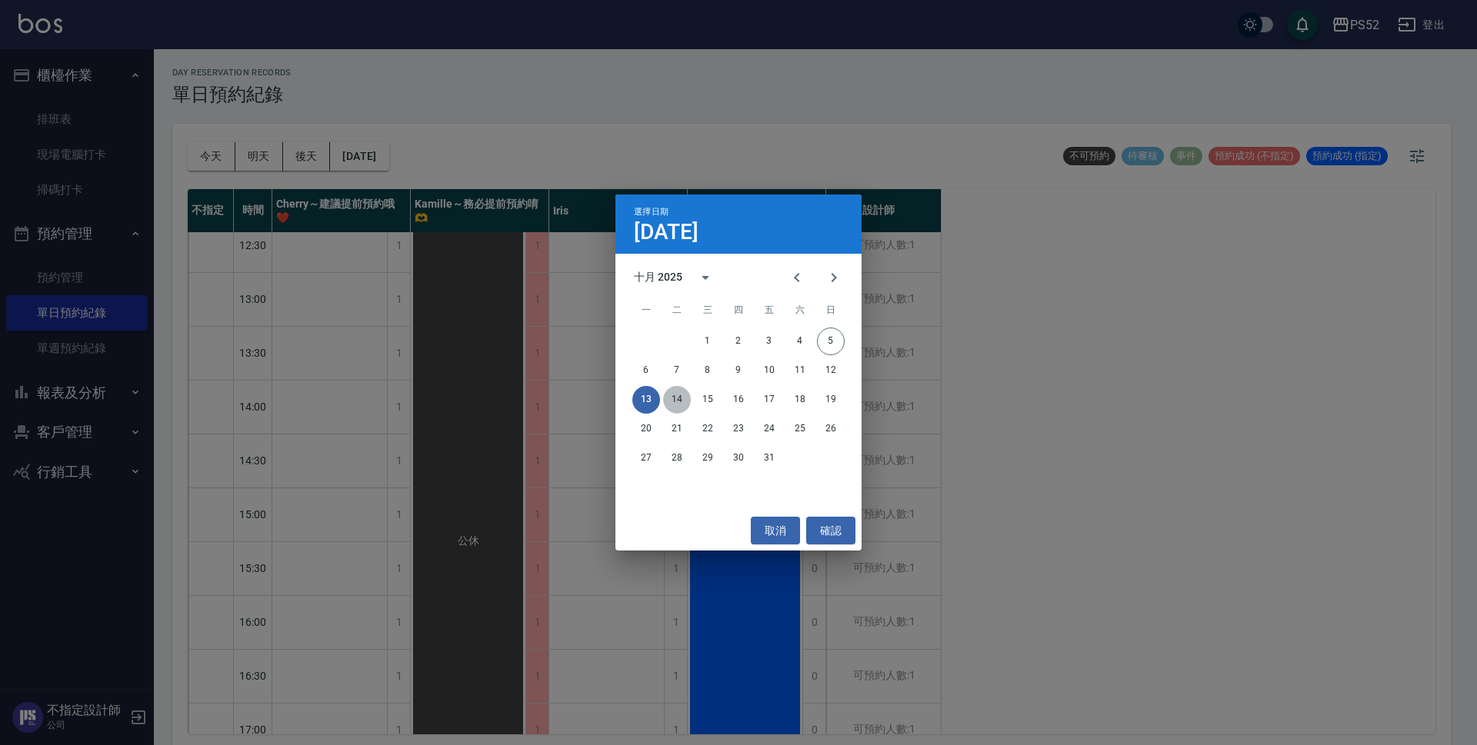
click at [686, 401] on button "14" at bounding box center [677, 400] width 28 height 28
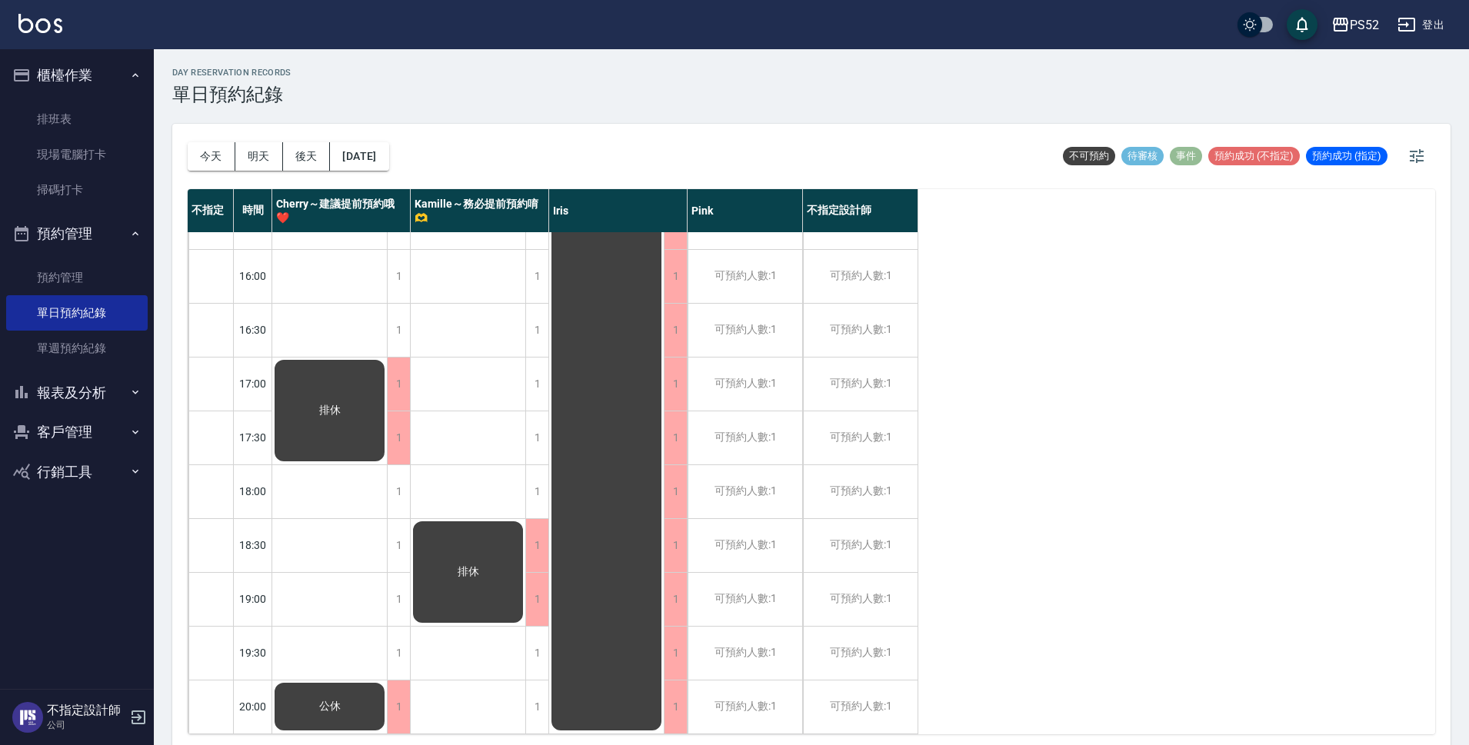
scroll to position [588, 0]
click at [386, 150] on button "2025/10/14" at bounding box center [359, 156] width 58 height 28
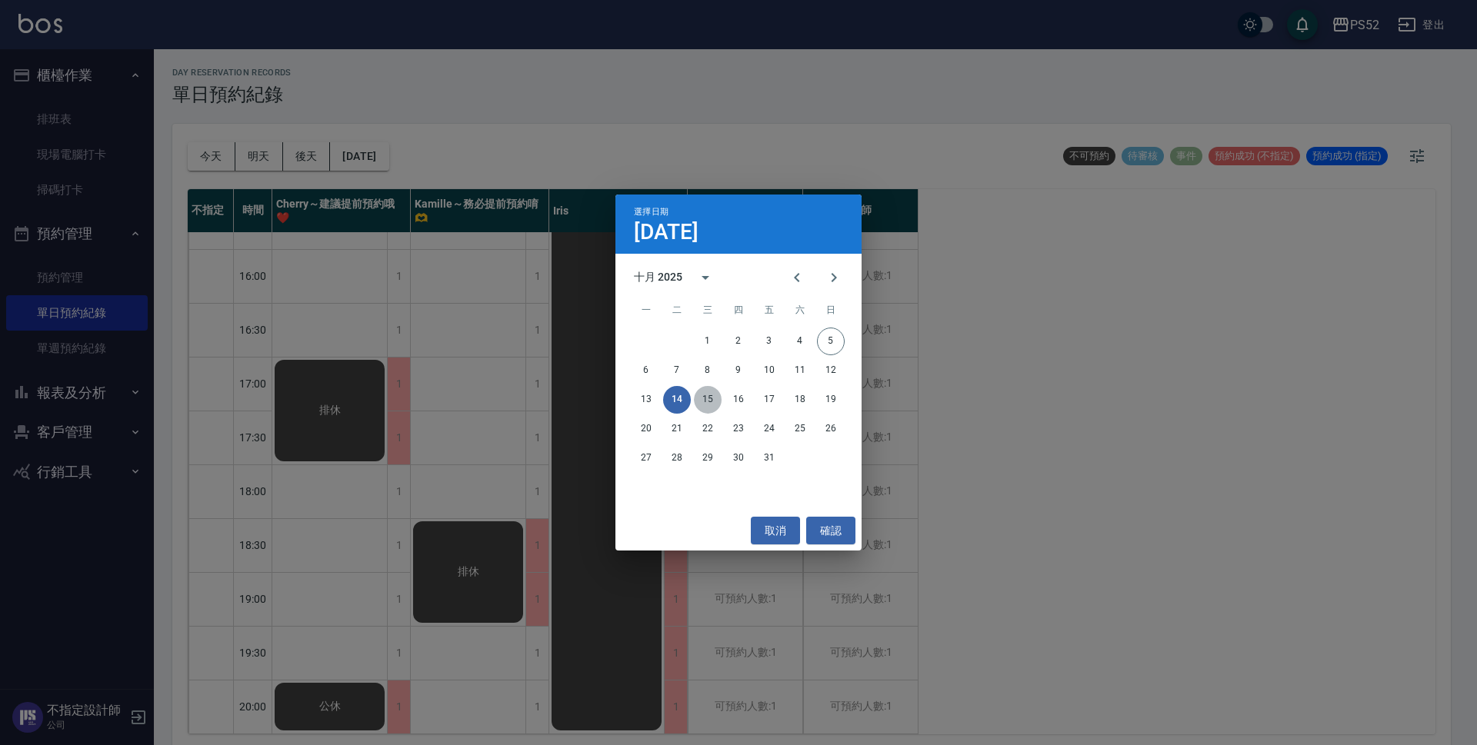
click at [704, 391] on button "15" at bounding box center [708, 400] width 28 height 28
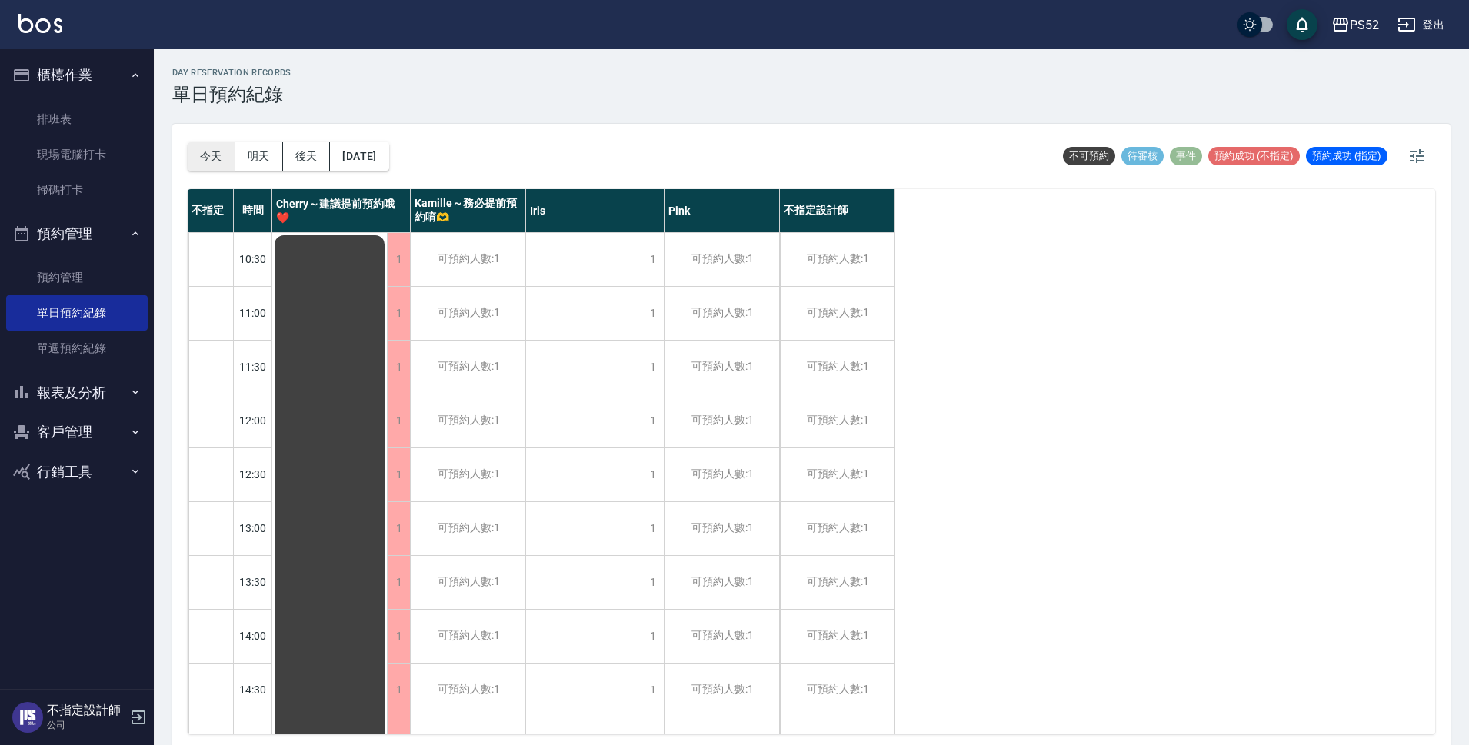
click at [208, 158] on button "今天" at bounding box center [212, 156] width 48 height 28
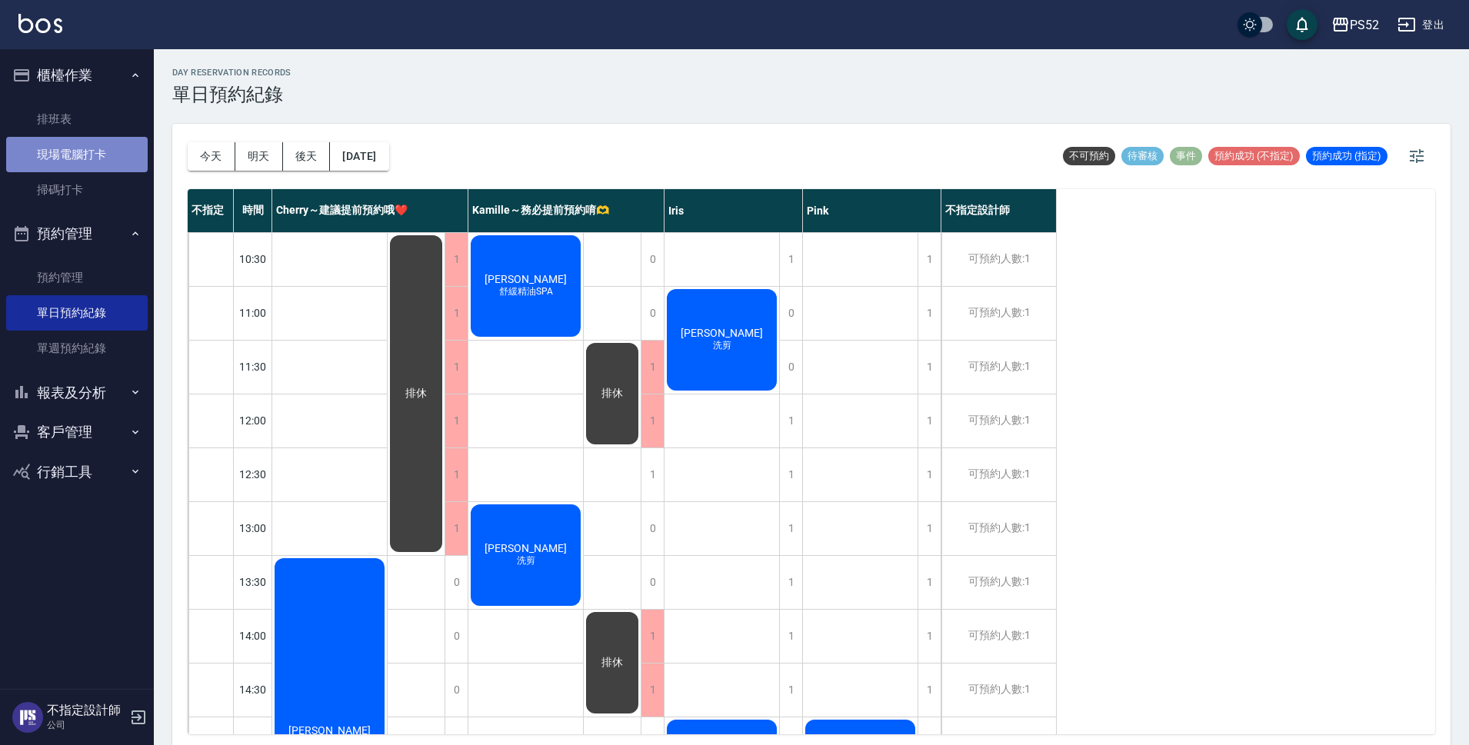
click at [125, 143] on link "現場電腦打卡" at bounding box center [77, 154] width 142 height 35
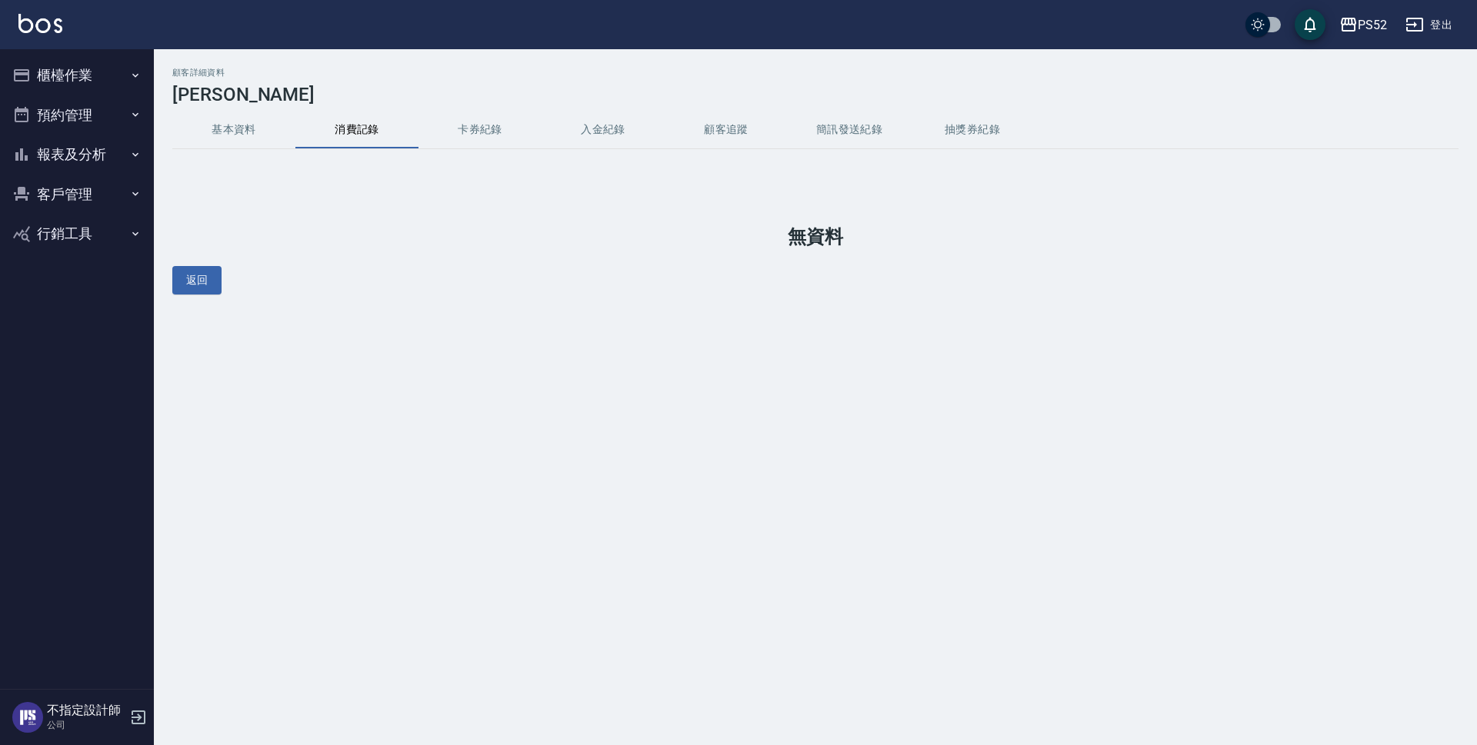
click at [258, 131] on button "基本資料" at bounding box center [233, 130] width 123 height 37
